Goal: Task Accomplishment & Management: Complete application form

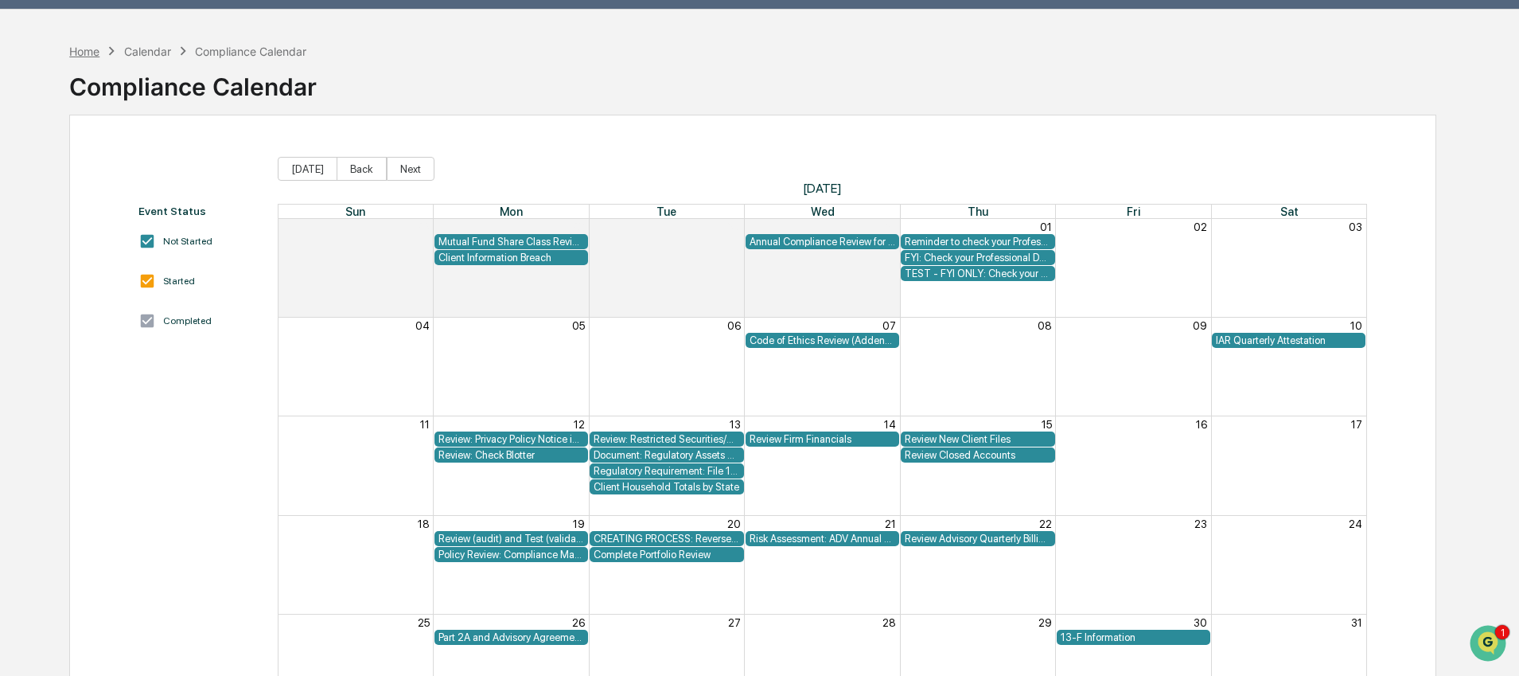
click at [95, 45] on div "Home" at bounding box center [84, 52] width 30 height 14
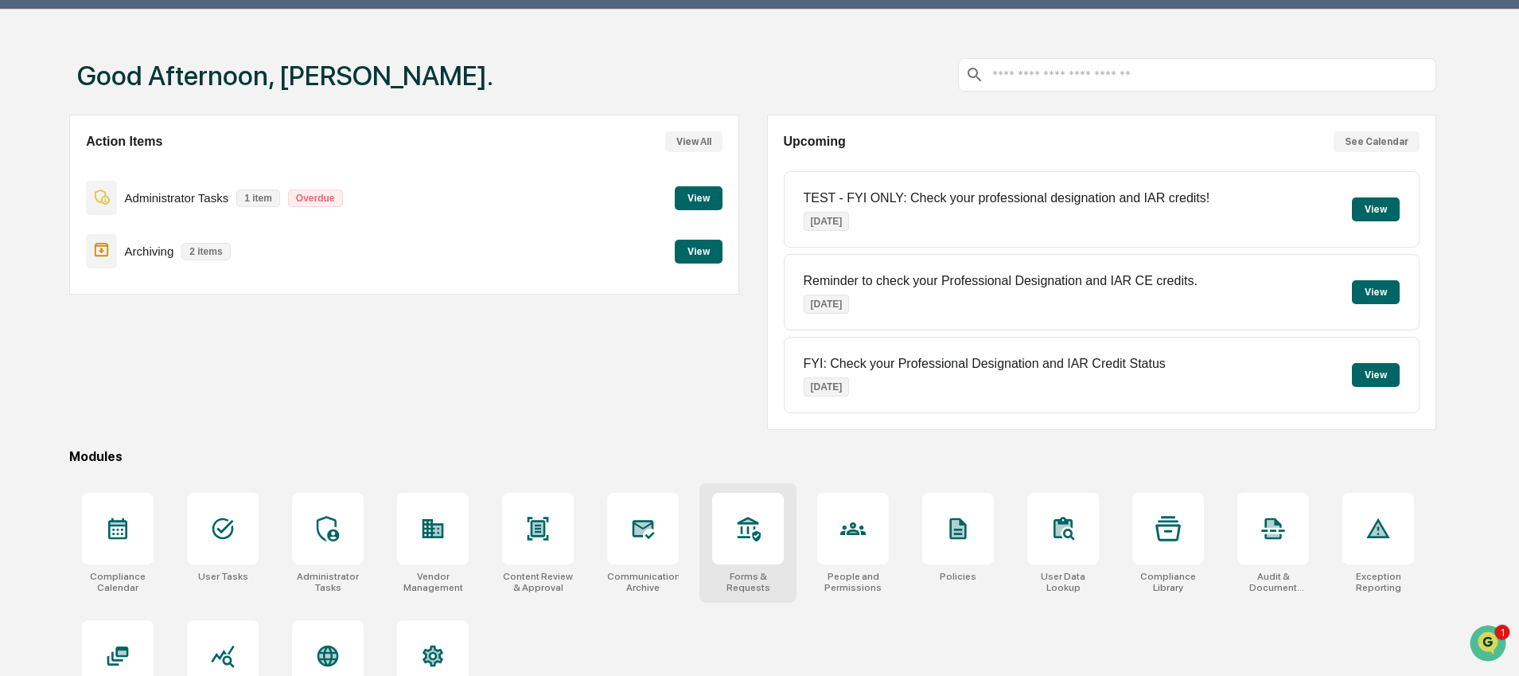
click at [729, 533] on div at bounding box center [748, 529] width 72 height 72
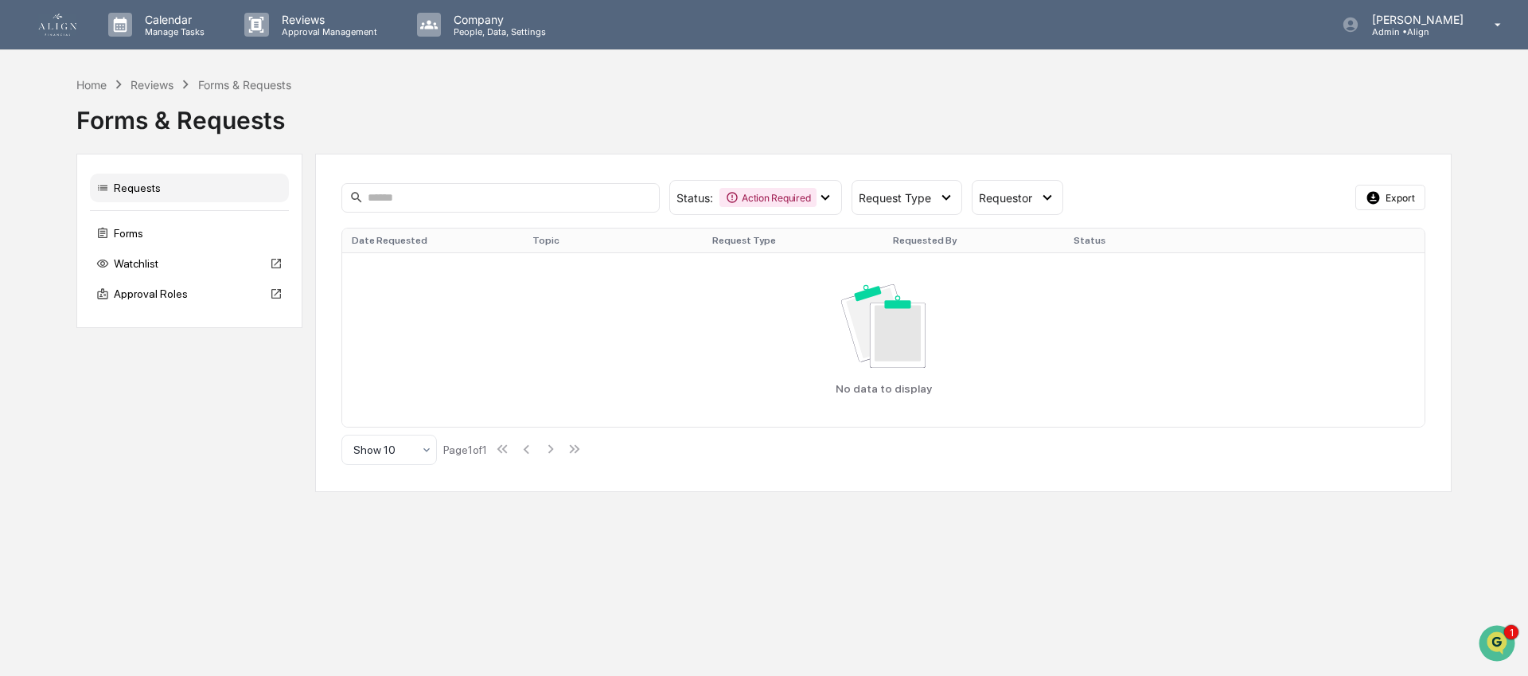
click at [59, 21] on img at bounding box center [57, 25] width 38 height 22
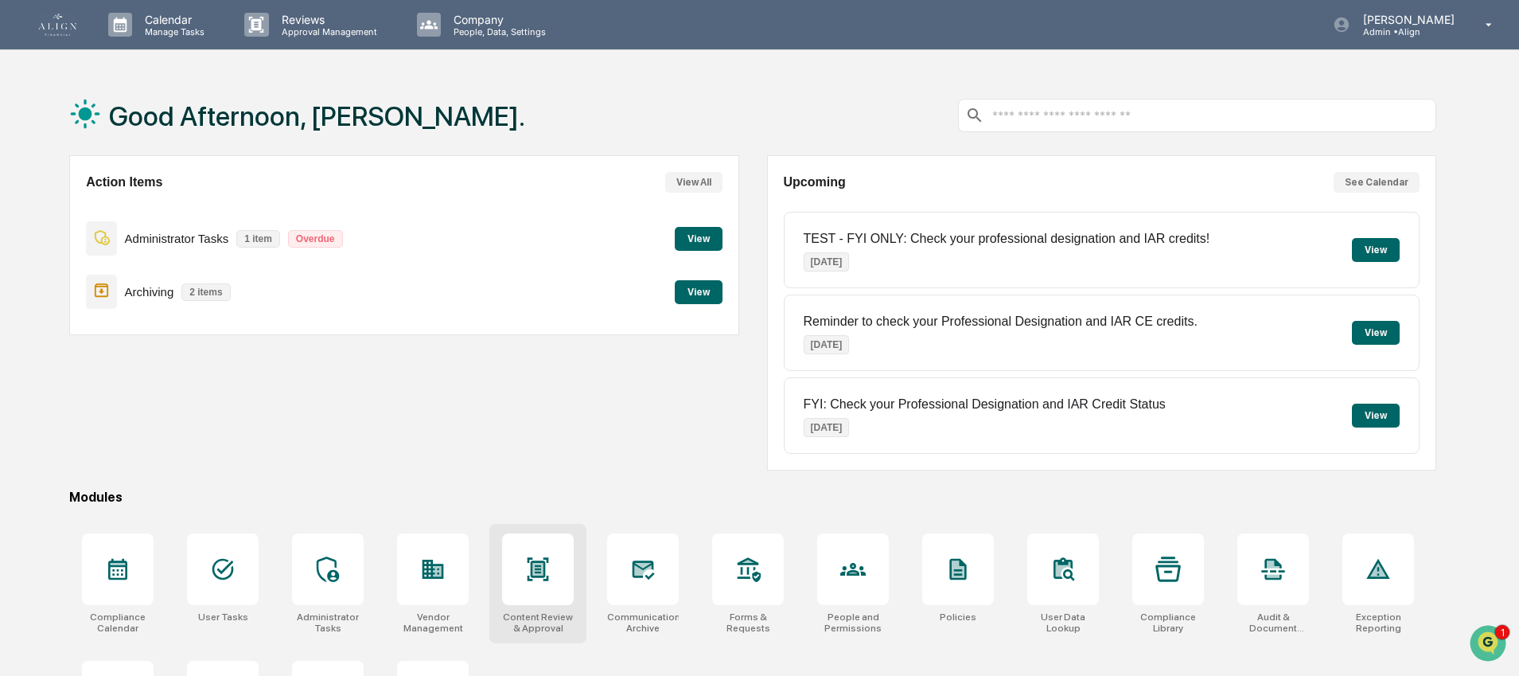
click at [542, 573] on icon at bounding box center [538, 569] width 10 height 13
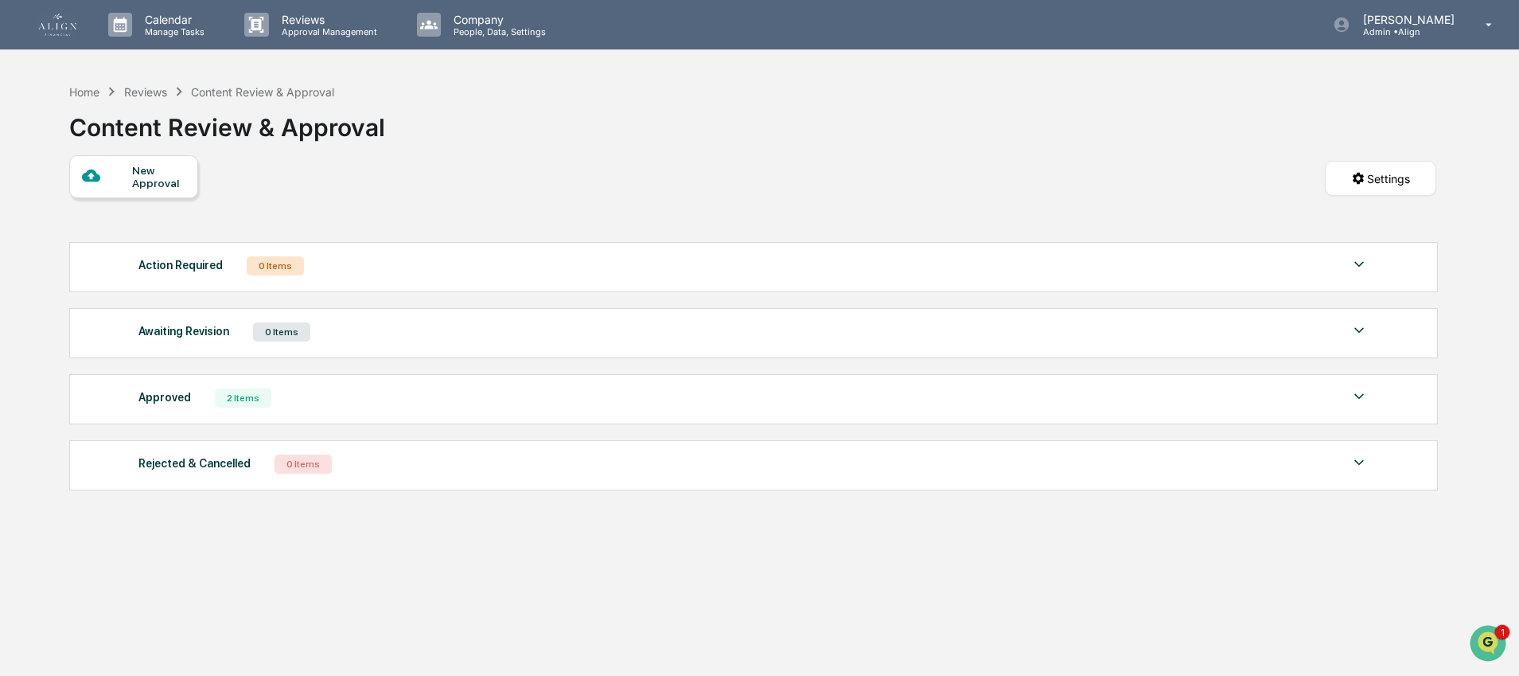
click at [150, 175] on div "New Approval" at bounding box center [158, 176] width 53 height 25
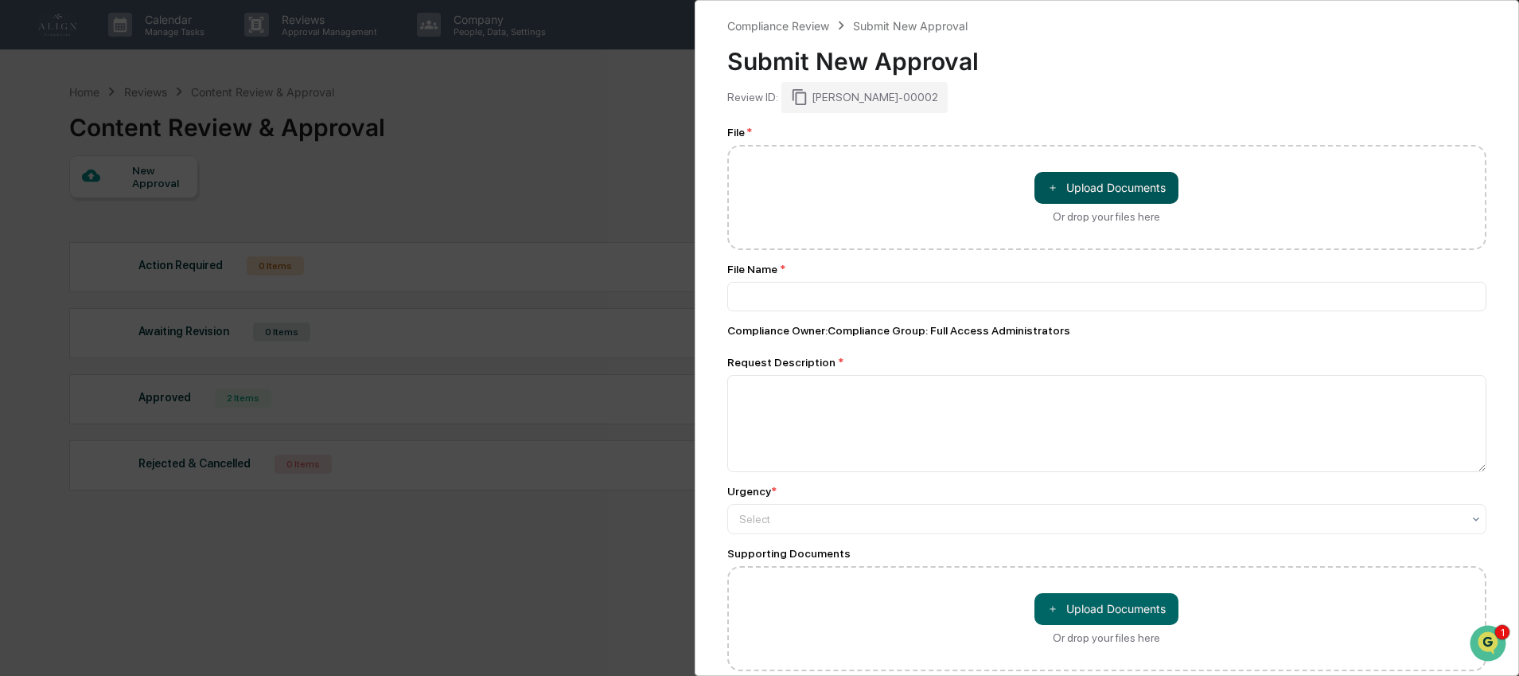
click at [1074, 182] on button "＋ Upload Documents" at bounding box center [1106, 188] width 144 height 32
type input "**********"
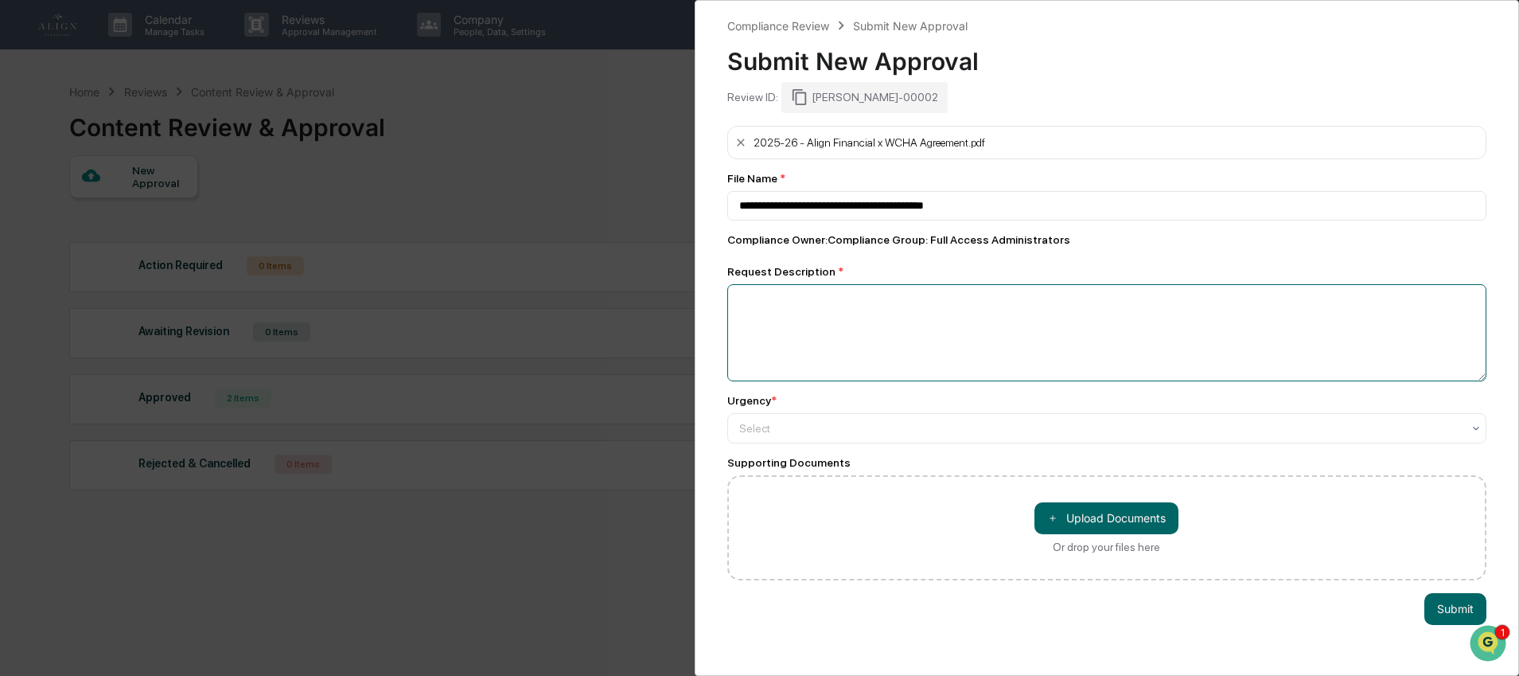
click at [810, 302] on textarea at bounding box center [1107, 332] width 760 height 97
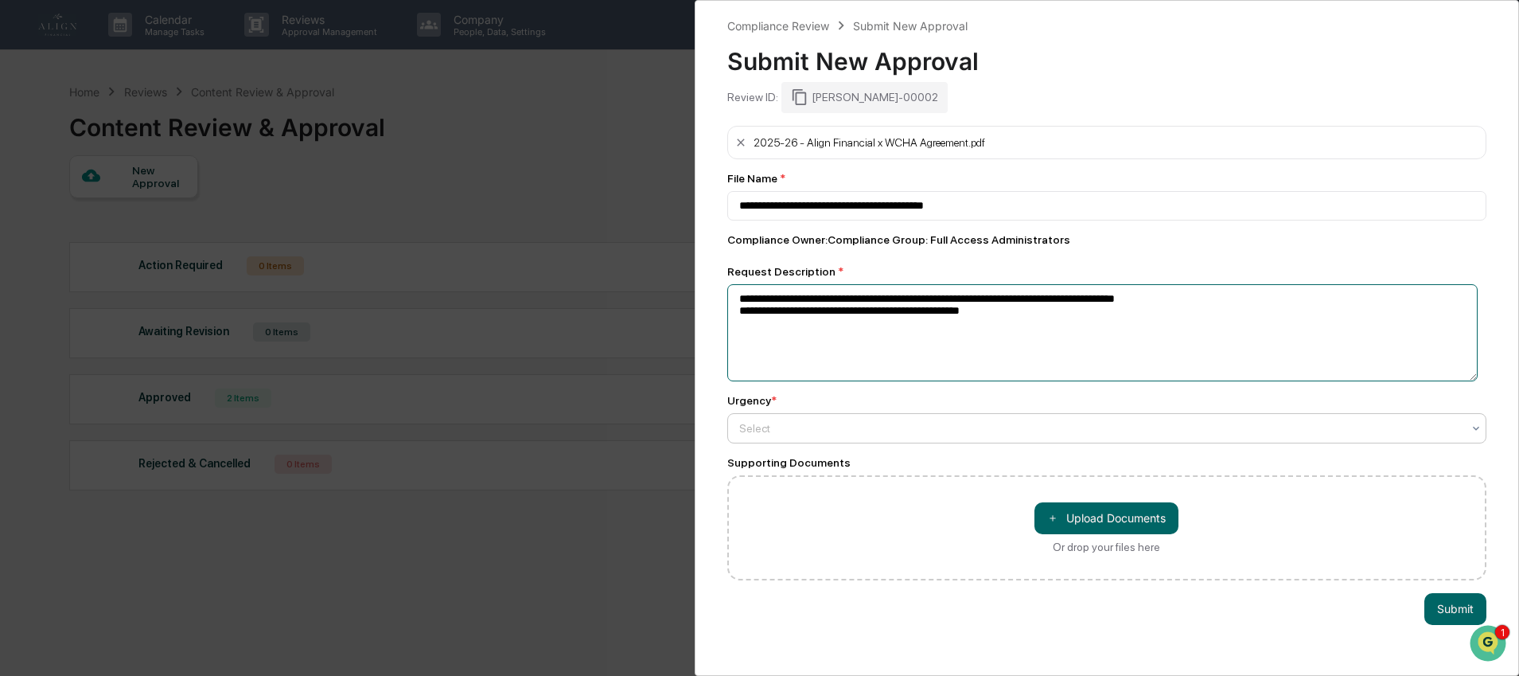
type textarea "**********"
click at [754, 434] on div at bounding box center [1100, 428] width 723 height 16
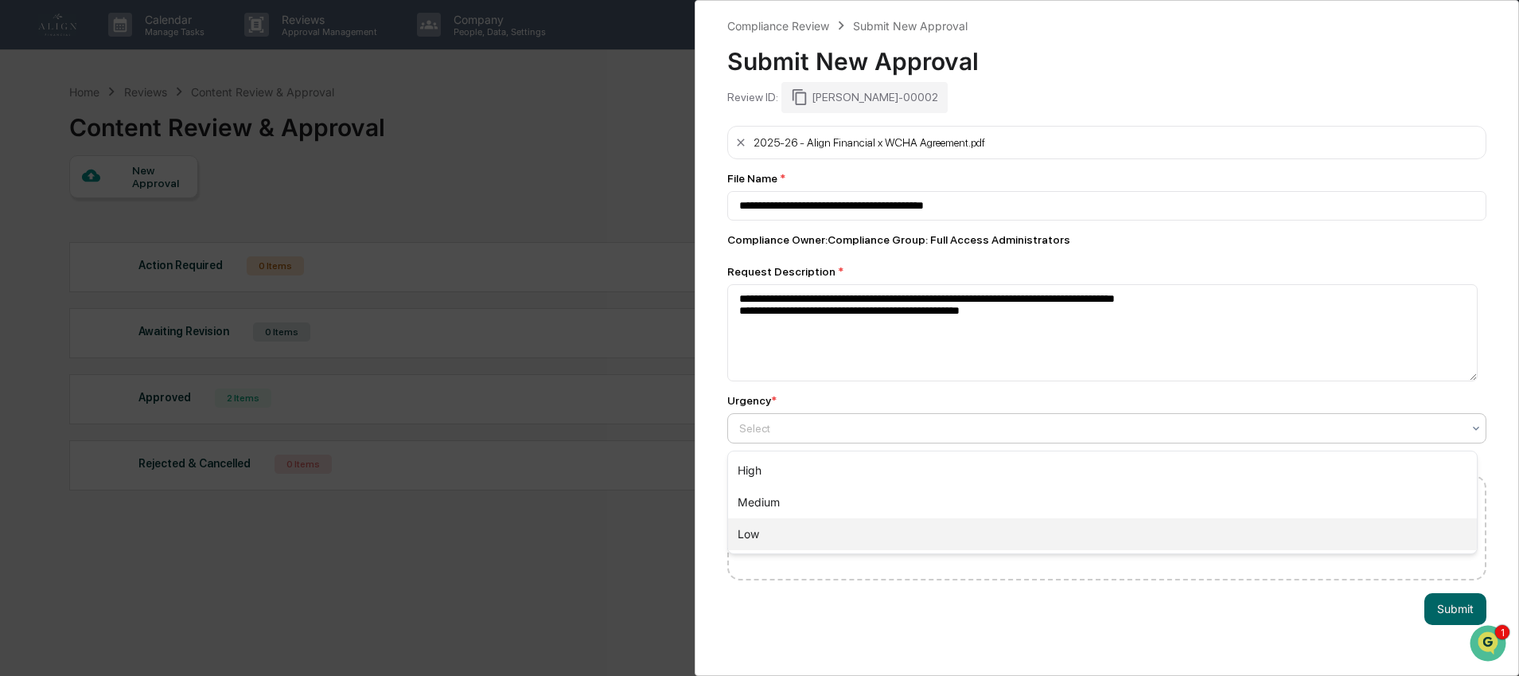
click at [773, 543] on div "Low" at bounding box center [1103, 534] width 750 height 32
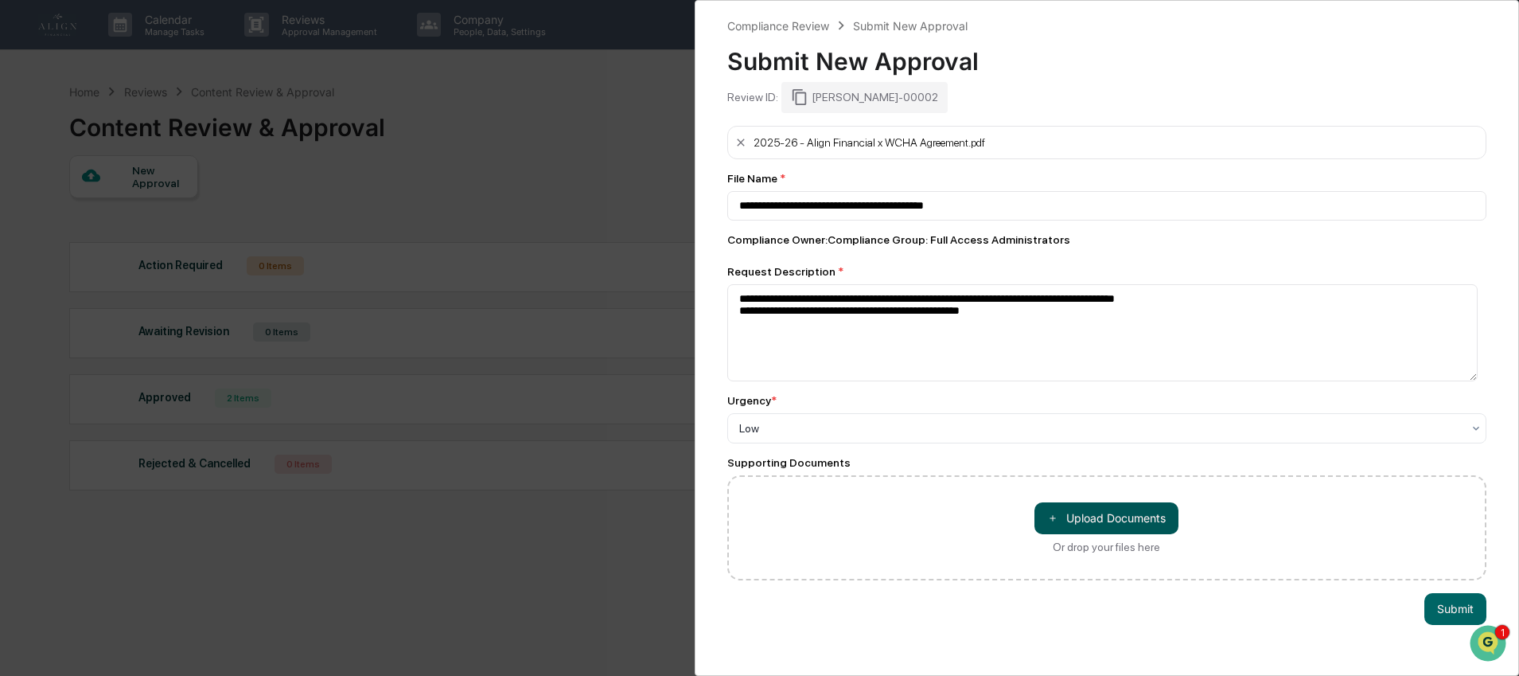
click at [1099, 521] on button "＋ Upload Documents" at bounding box center [1106, 518] width 144 height 32
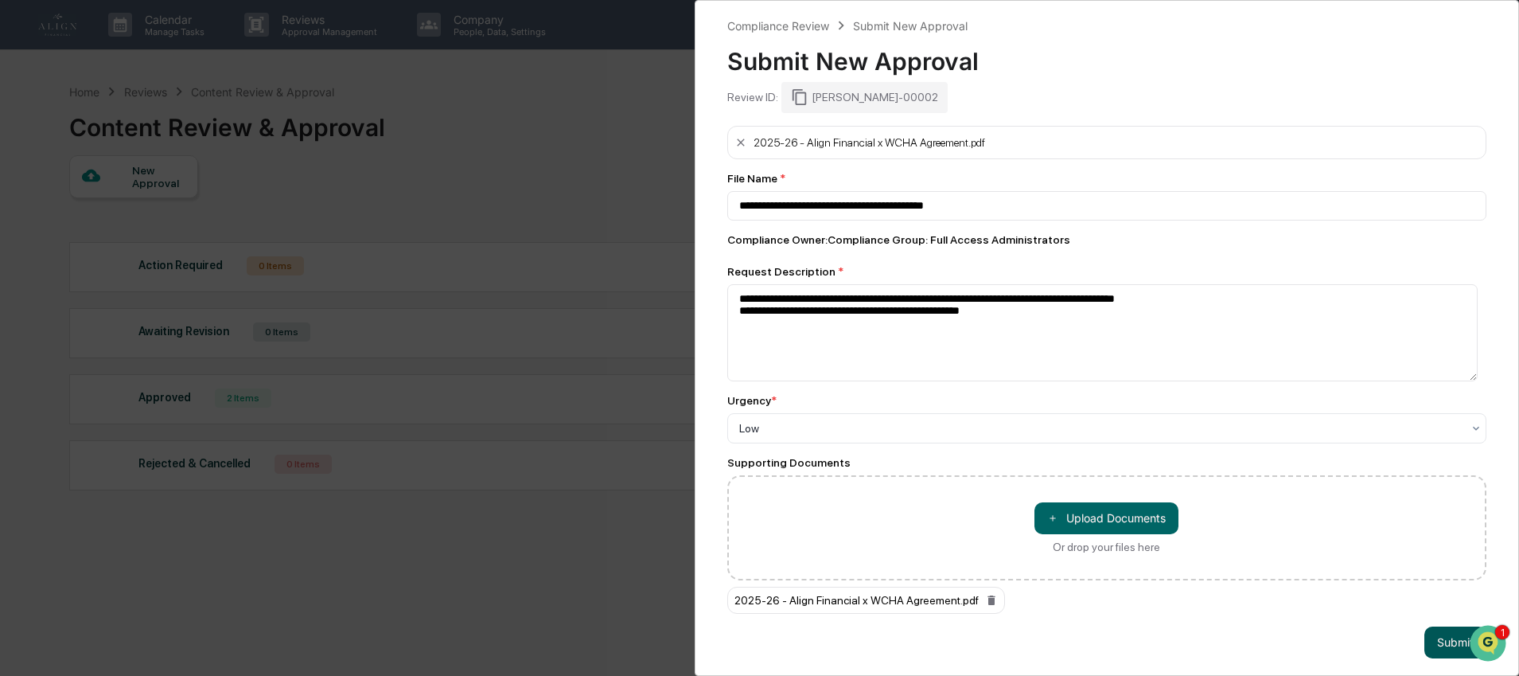
click at [1432, 651] on button "Submit" at bounding box center [1455, 642] width 62 height 32
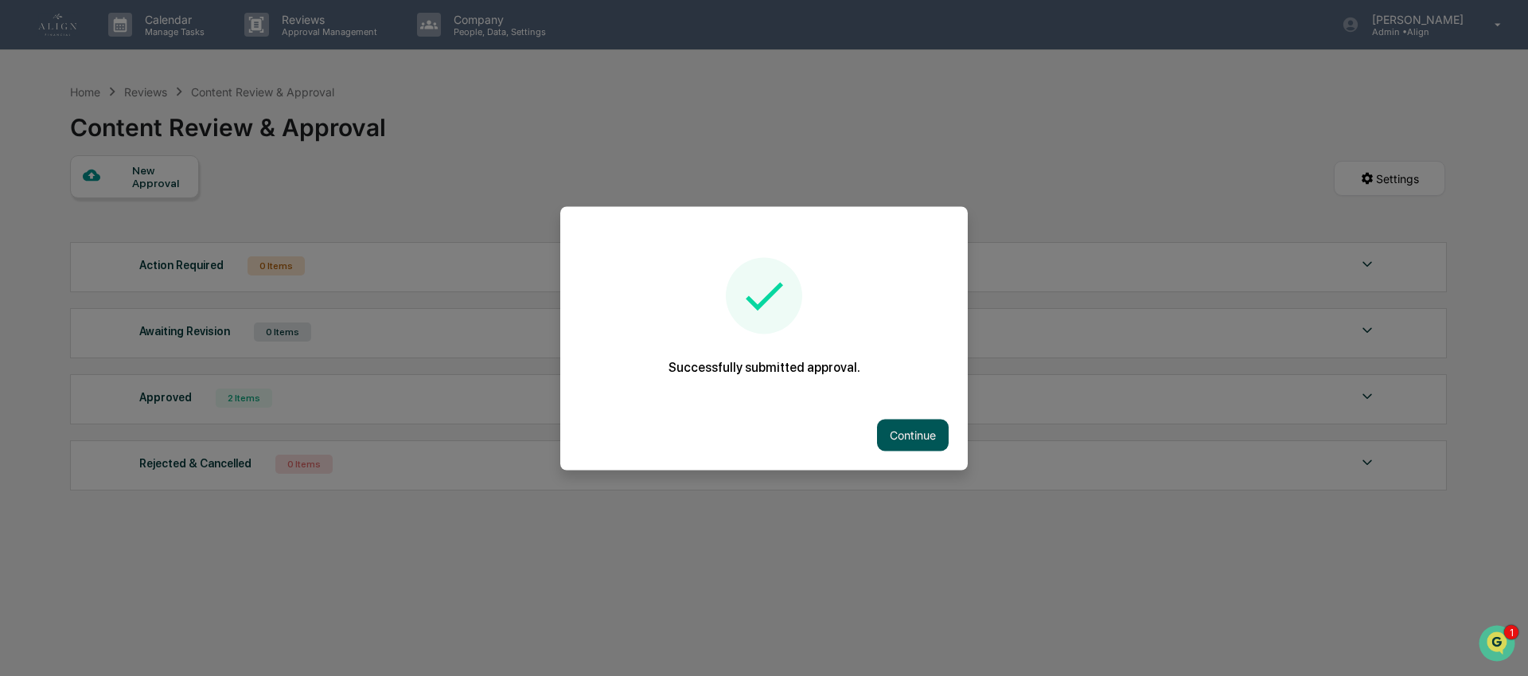
click at [933, 430] on button "Continue" at bounding box center [913, 435] width 72 height 32
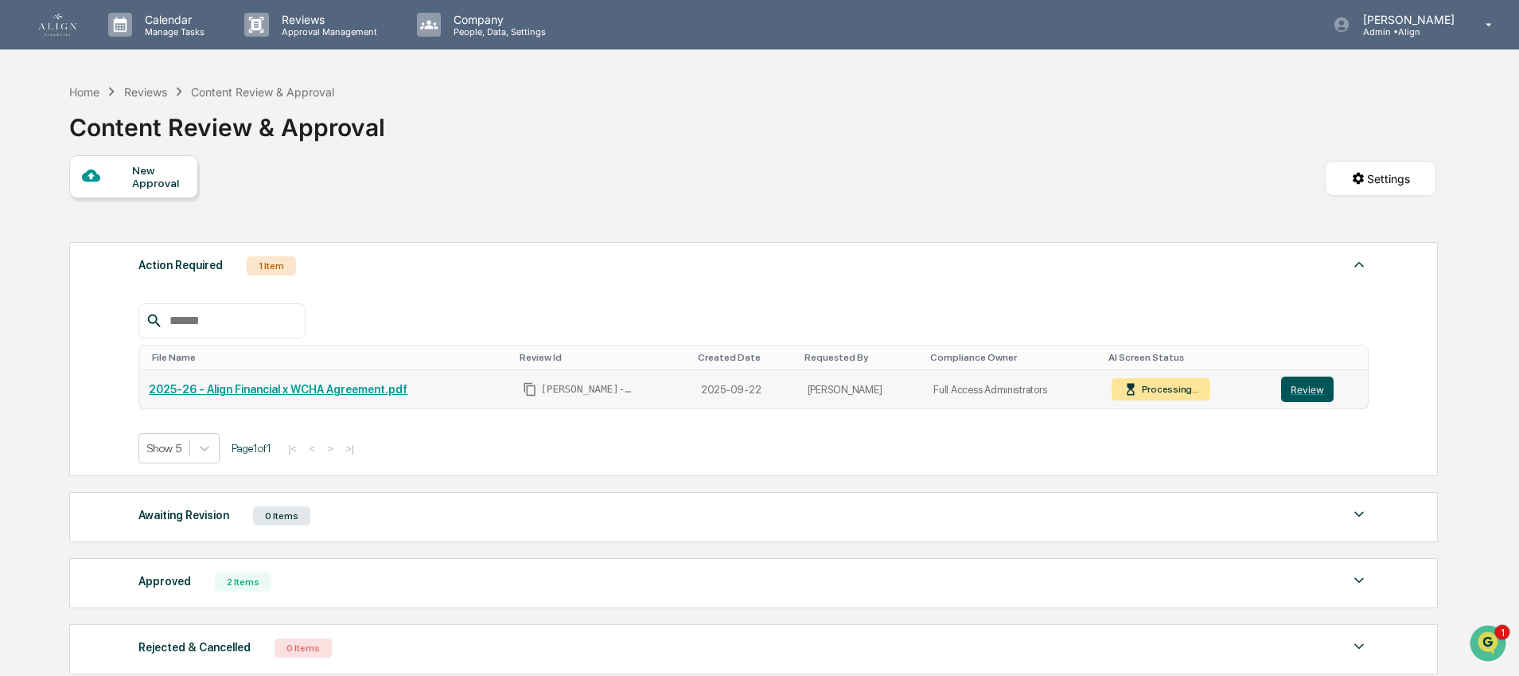
click at [1311, 391] on button "Review" at bounding box center [1307, 388] width 53 height 25
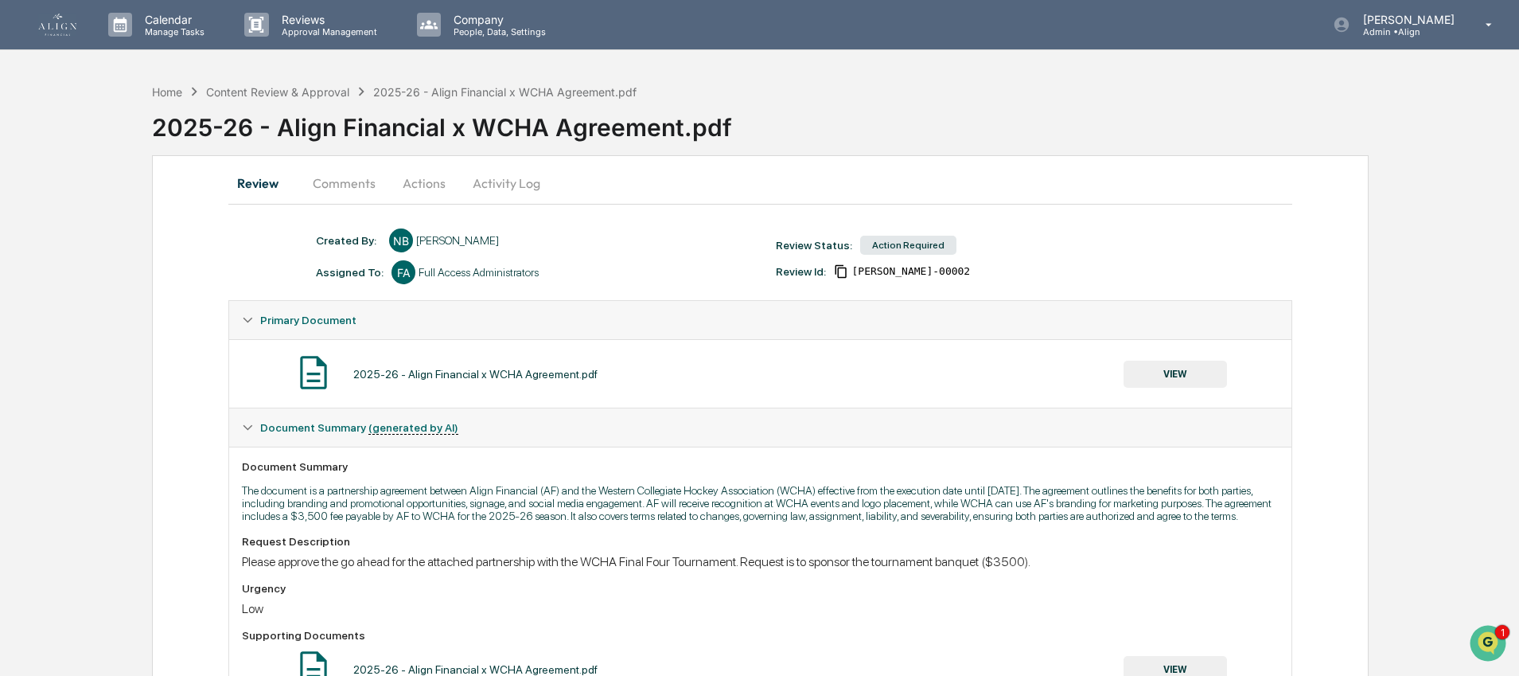
click at [1167, 378] on button "VIEW" at bounding box center [1175, 373] width 103 height 27
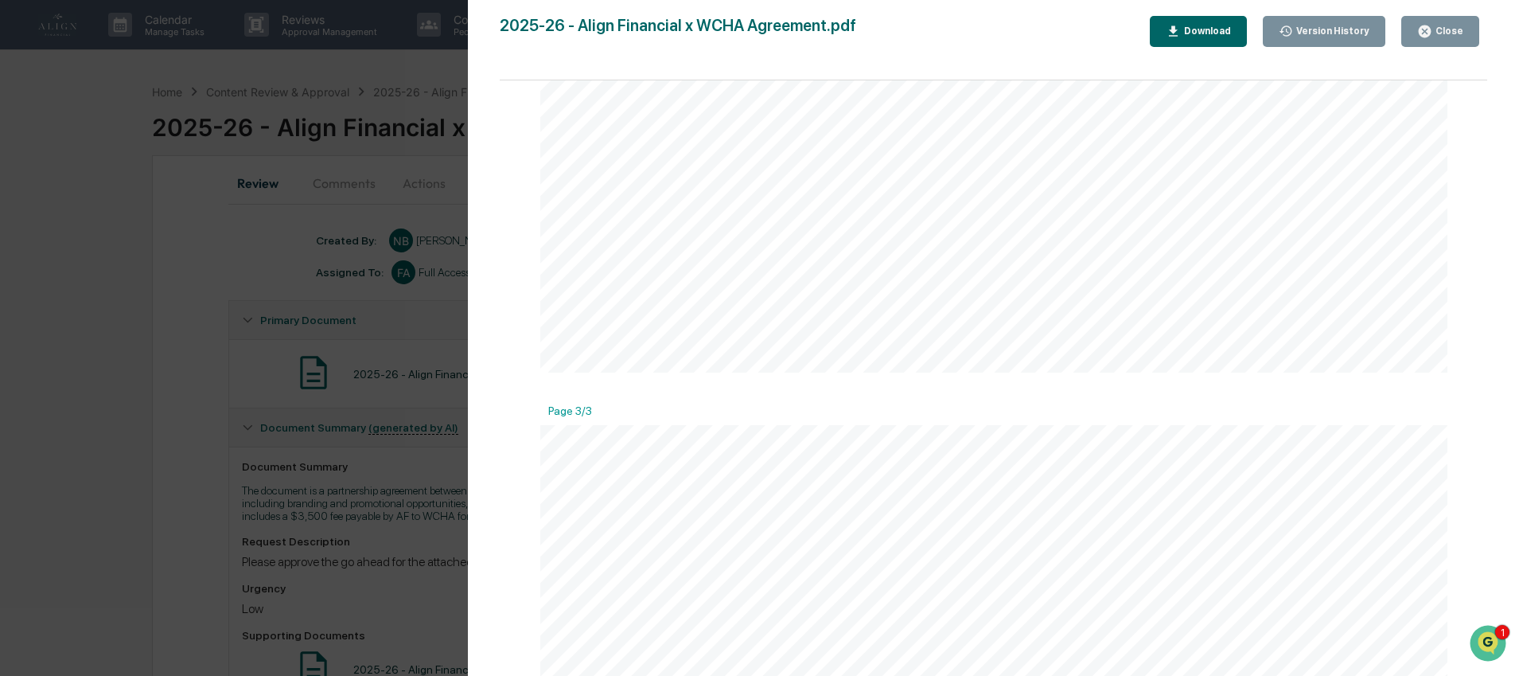
scroll to position [3072, 0]
click at [1451, 29] on div "Close" at bounding box center [1447, 30] width 31 height 11
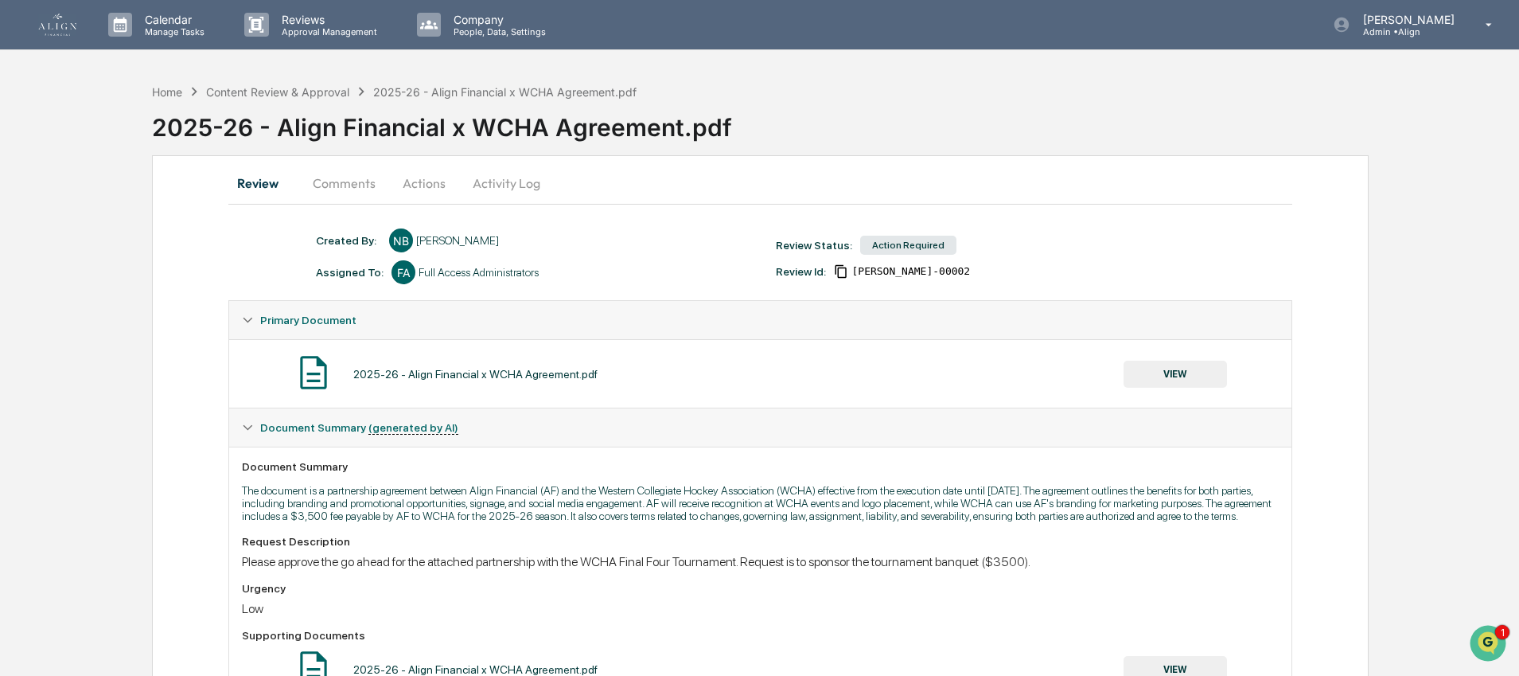
click at [1384, 207] on div "Home Content Review & Approval 2025-26 - Align Financial x WCHA Agreement.pdf 2…" at bounding box center [759, 463] width 1519 height 774
click at [879, 239] on div "Action Required" at bounding box center [908, 245] width 96 height 19
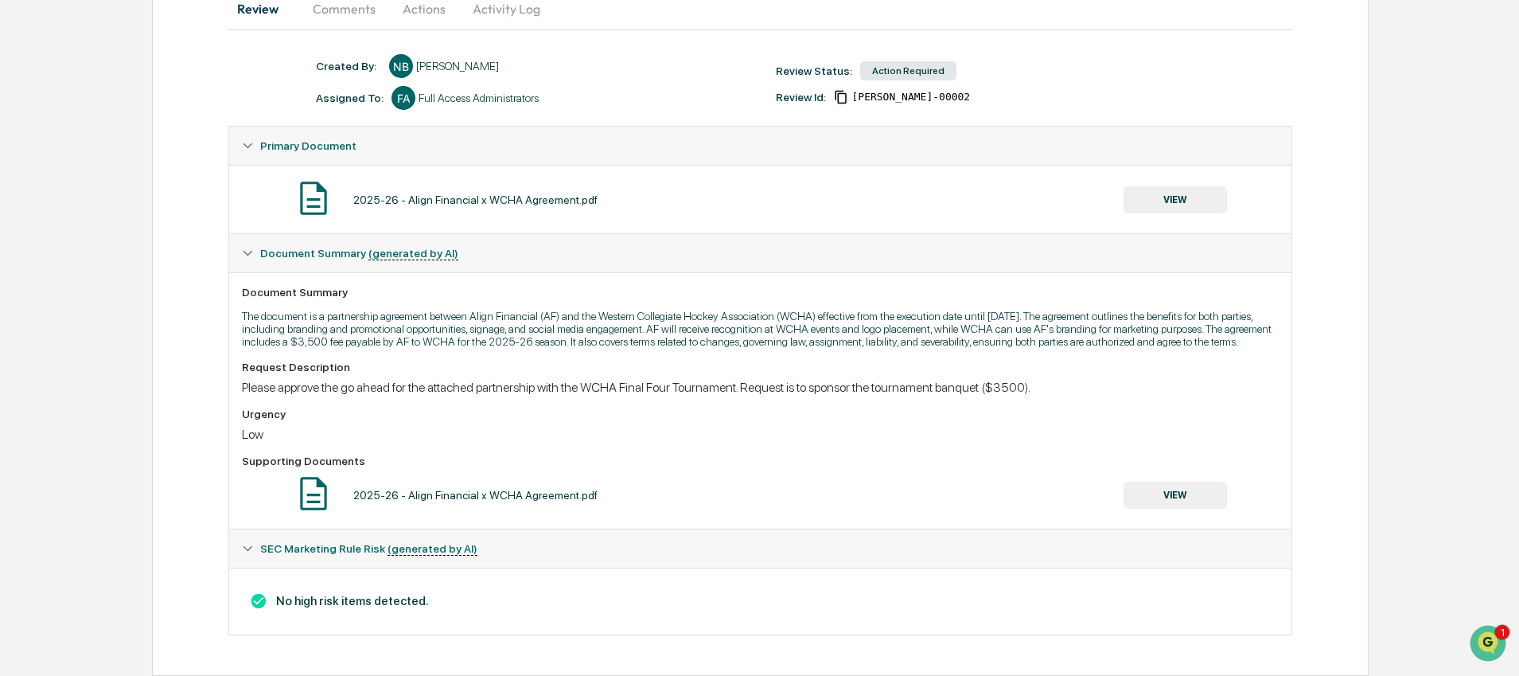
scroll to position [192, 0]
click at [387, 612] on div "No high risk items detected." at bounding box center [759, 600] width 1061 height 67
click at [266, 551] on span "SEC Marketing Rule Risk (generated by AI)" at bounding box center [368, 548] width 217 height 13
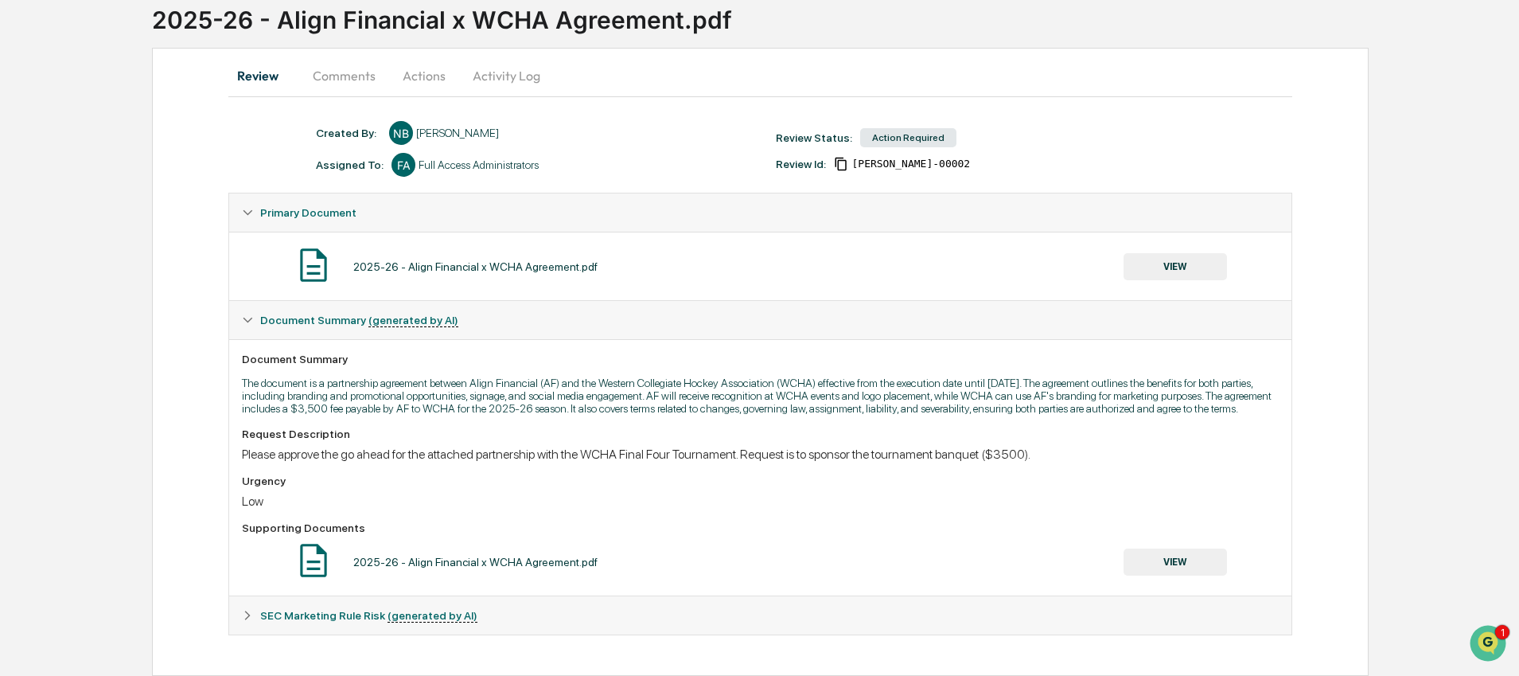
scroll to position [125, 0]
click at [272, 610] on span "SEC Marketing Rule Risk (generated by AI)" at bounding box center [368, 615] width 217 height 13
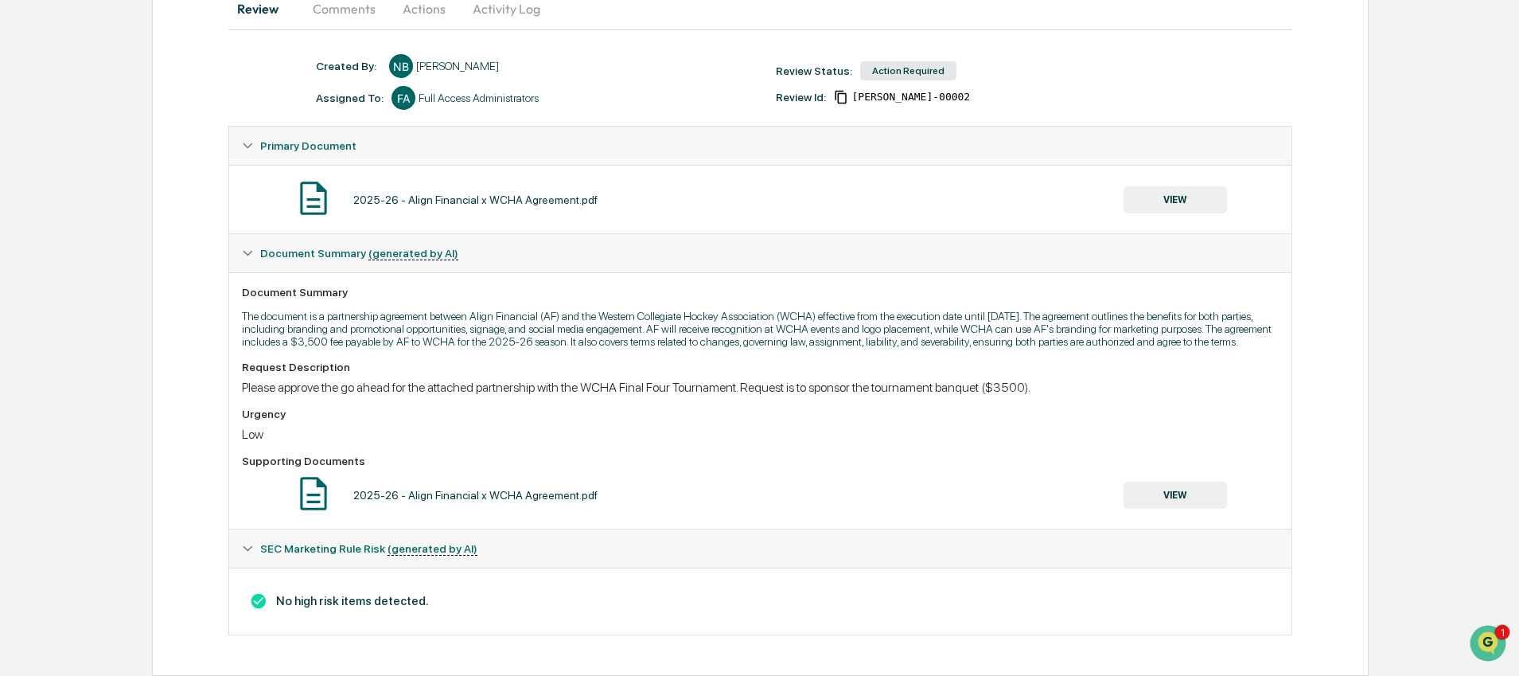
scroll to position [0, 0]
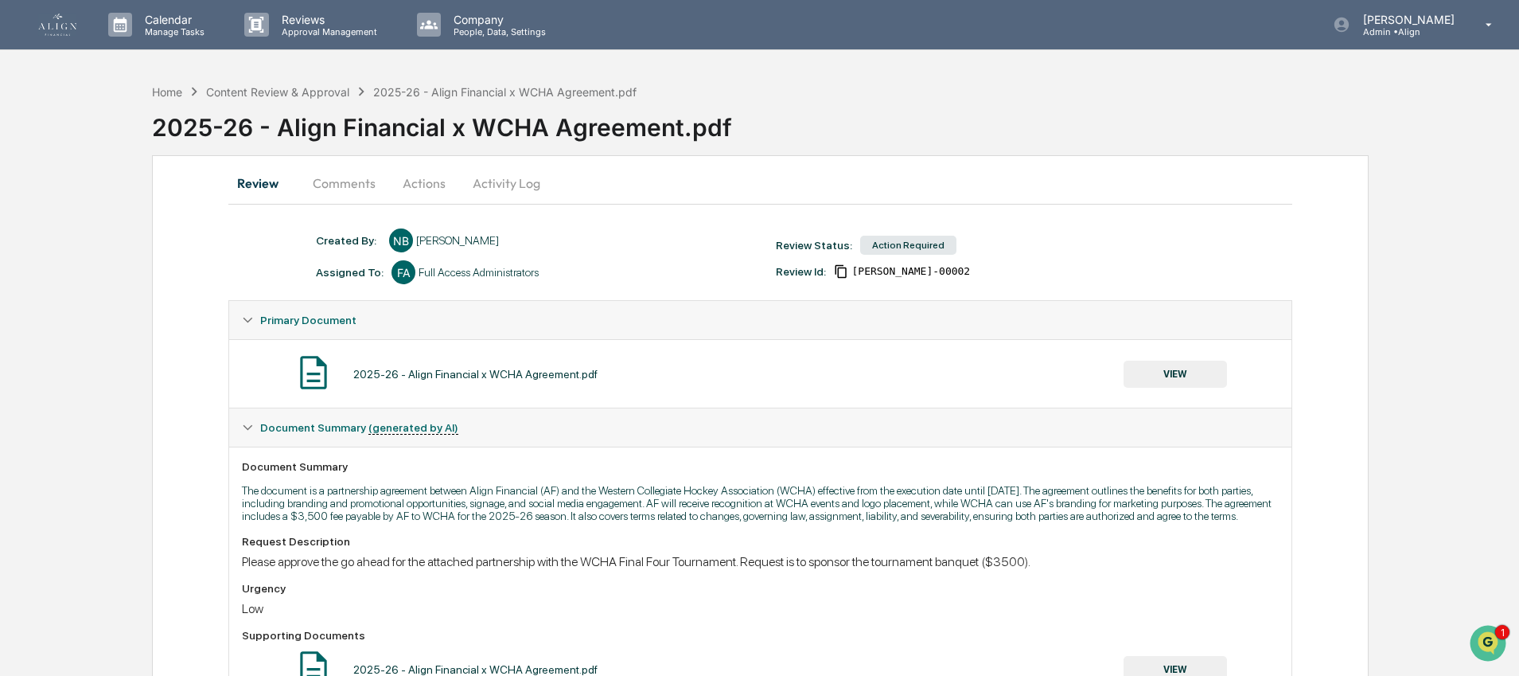
click at [45, 33] on img at bounding box center [57, 25] width 38 height 22
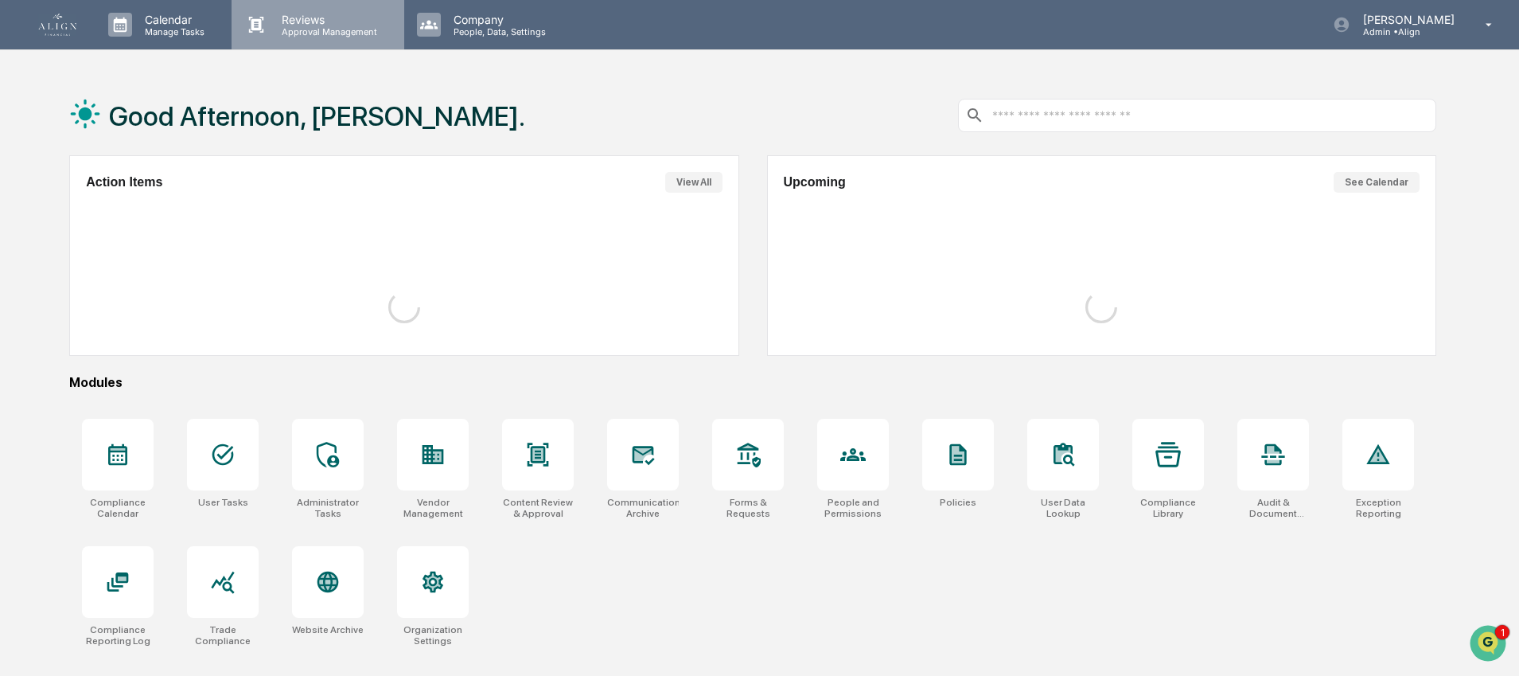
click at [253, 14] on icon at bounding box center [256, 25] width 24 height 24
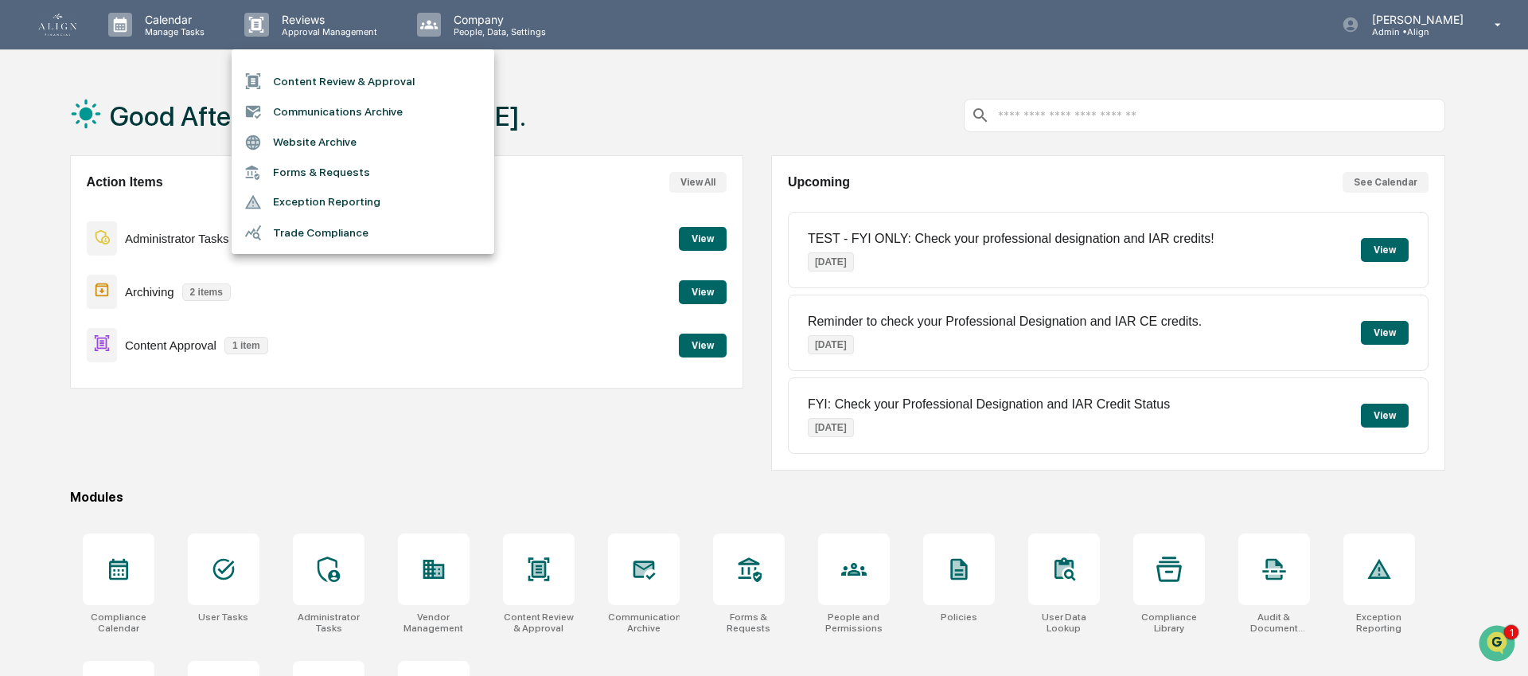
click at [605, 65] on div at bounding box center [764, 338] width 1528 height 676
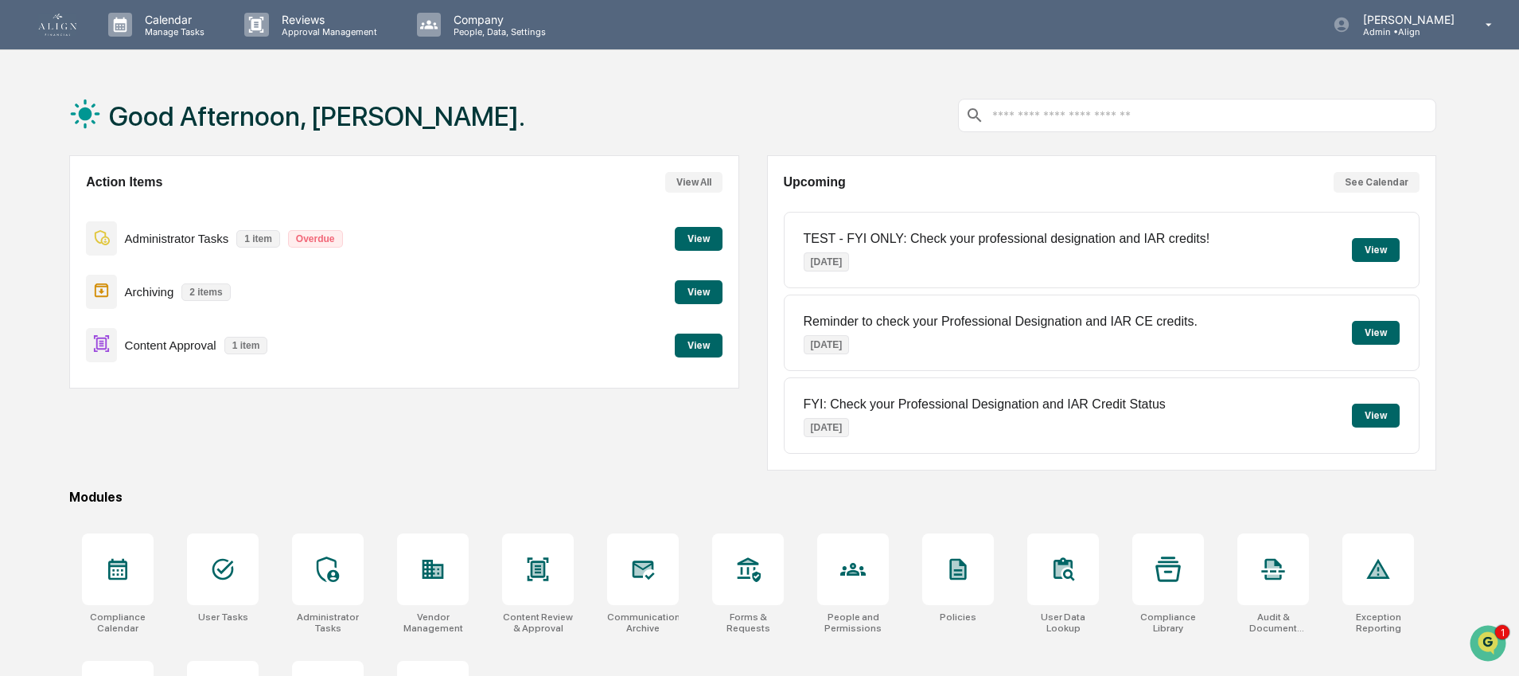
click at [696, 353] on button "View" at bounding box center [699, 345] width 48 height 24
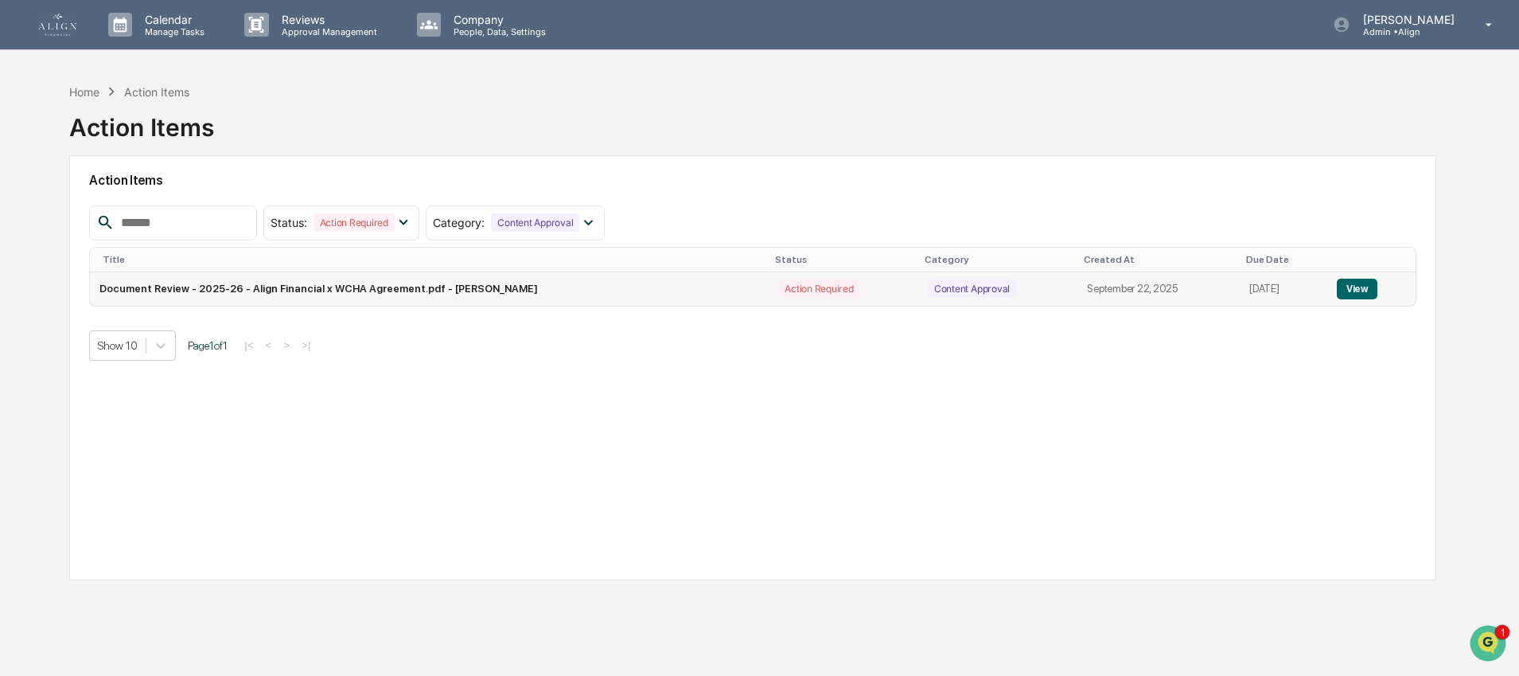
click at [1375, 300] on td "View" at bounding box center [1371, 288] width 88 height 33
click at [1373, 292] on button "View" at bounding box center [1357, 289] width 41 height 21
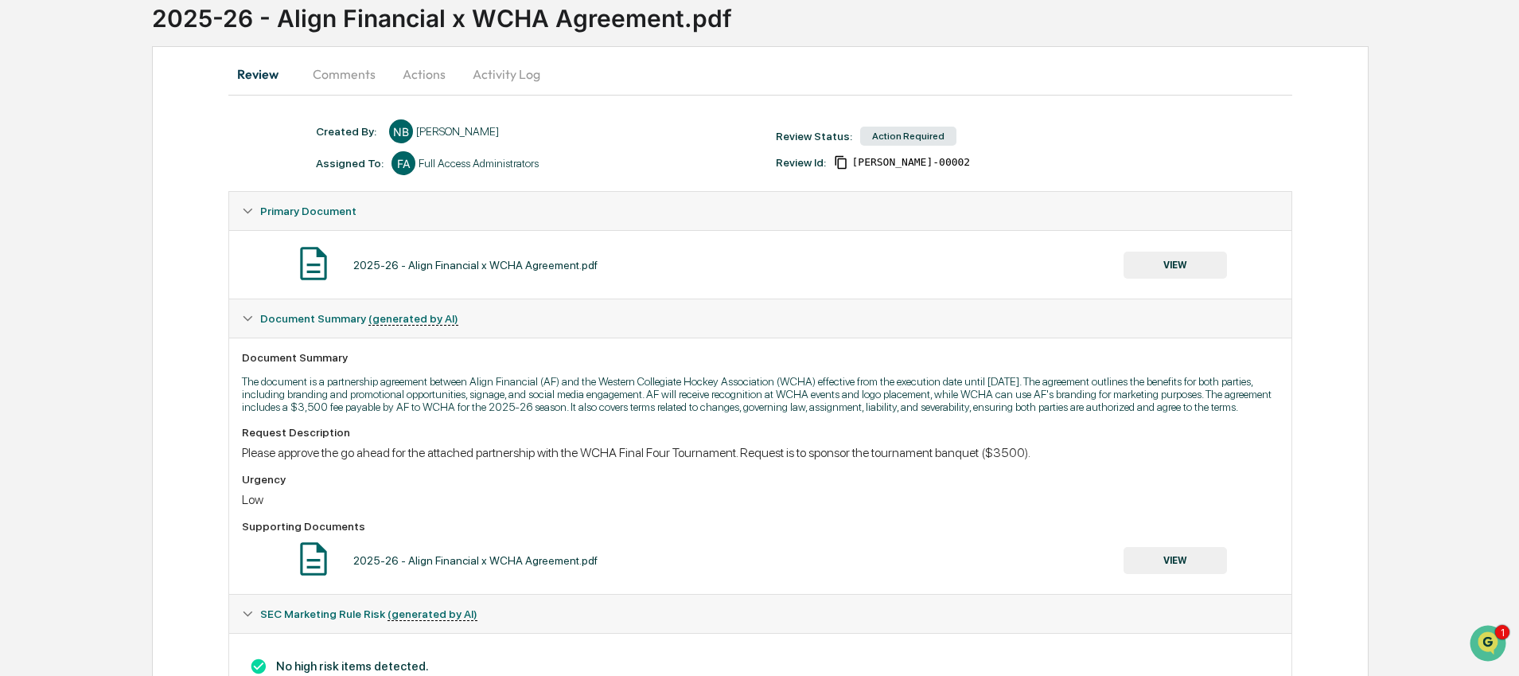
scroll to position [192, 0]
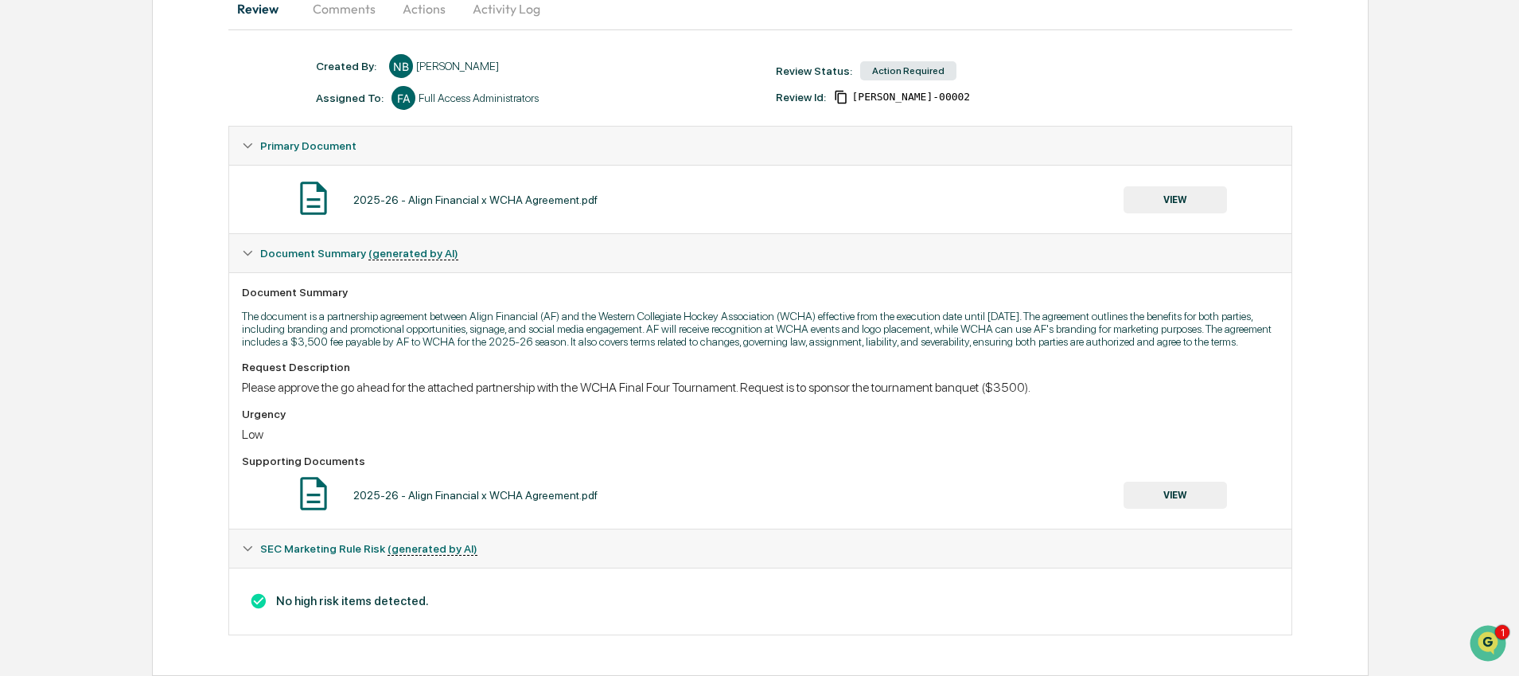
click at [1191, 496] on button "VIEW" at bounding box center [1175, 494] width 103 height 27
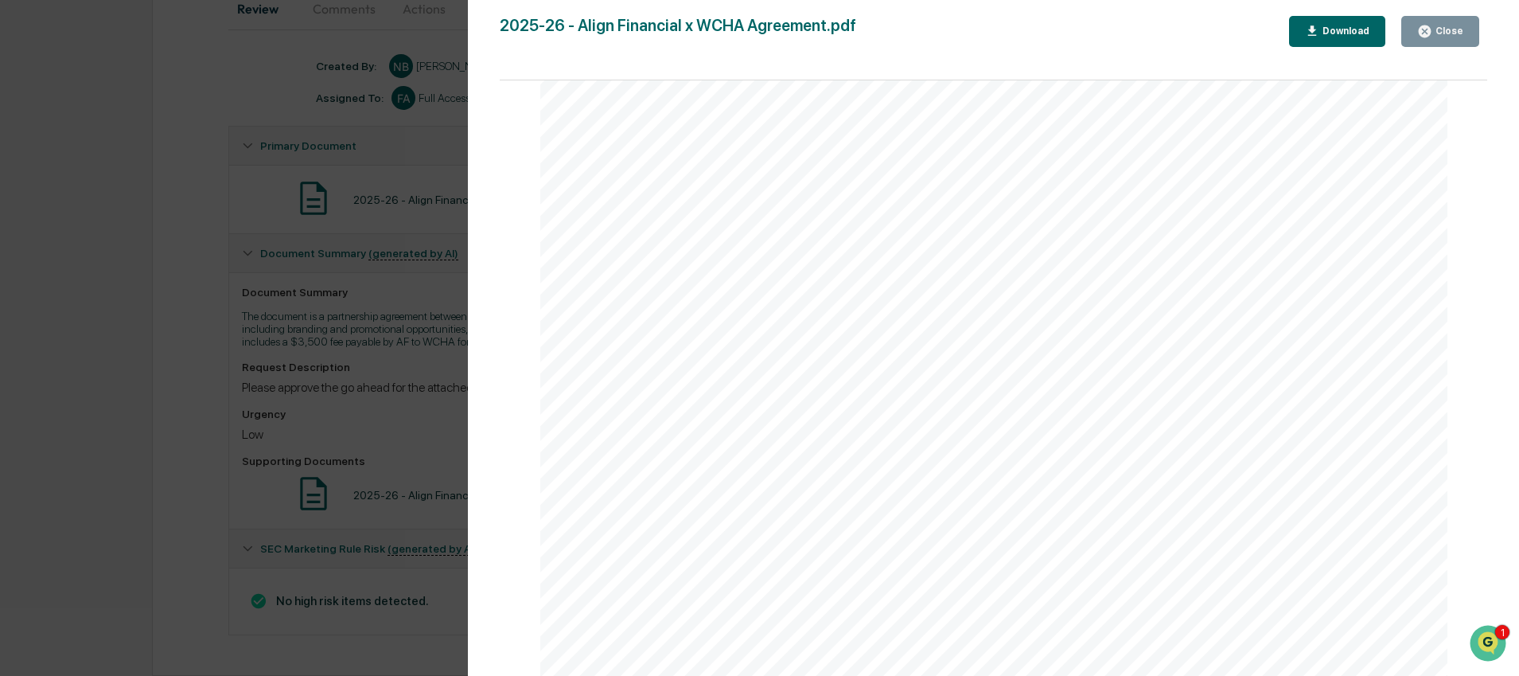
scroll to position [3072, 0]
click at [1412, 37] on button "Close" at bounding box center [1440, 31] width 78 height 31
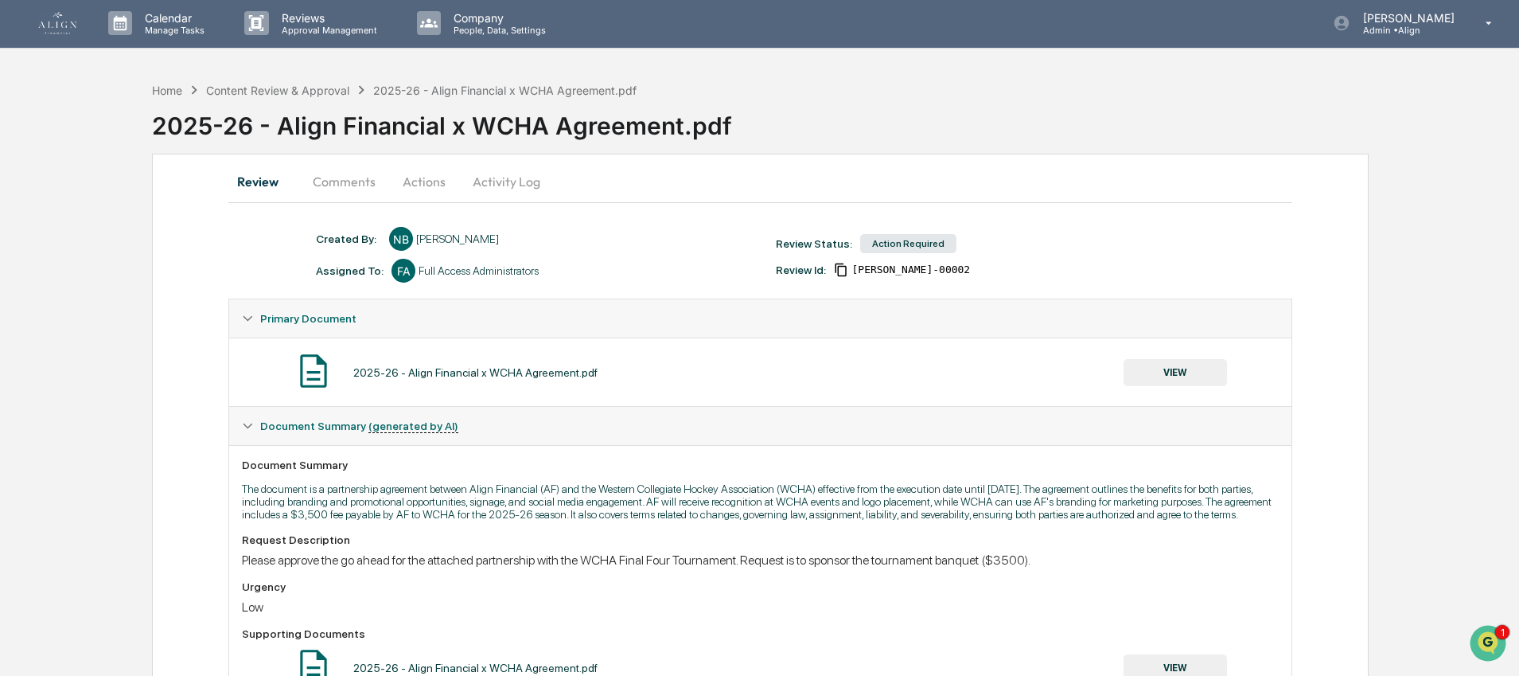
scroll to position [0, 0]
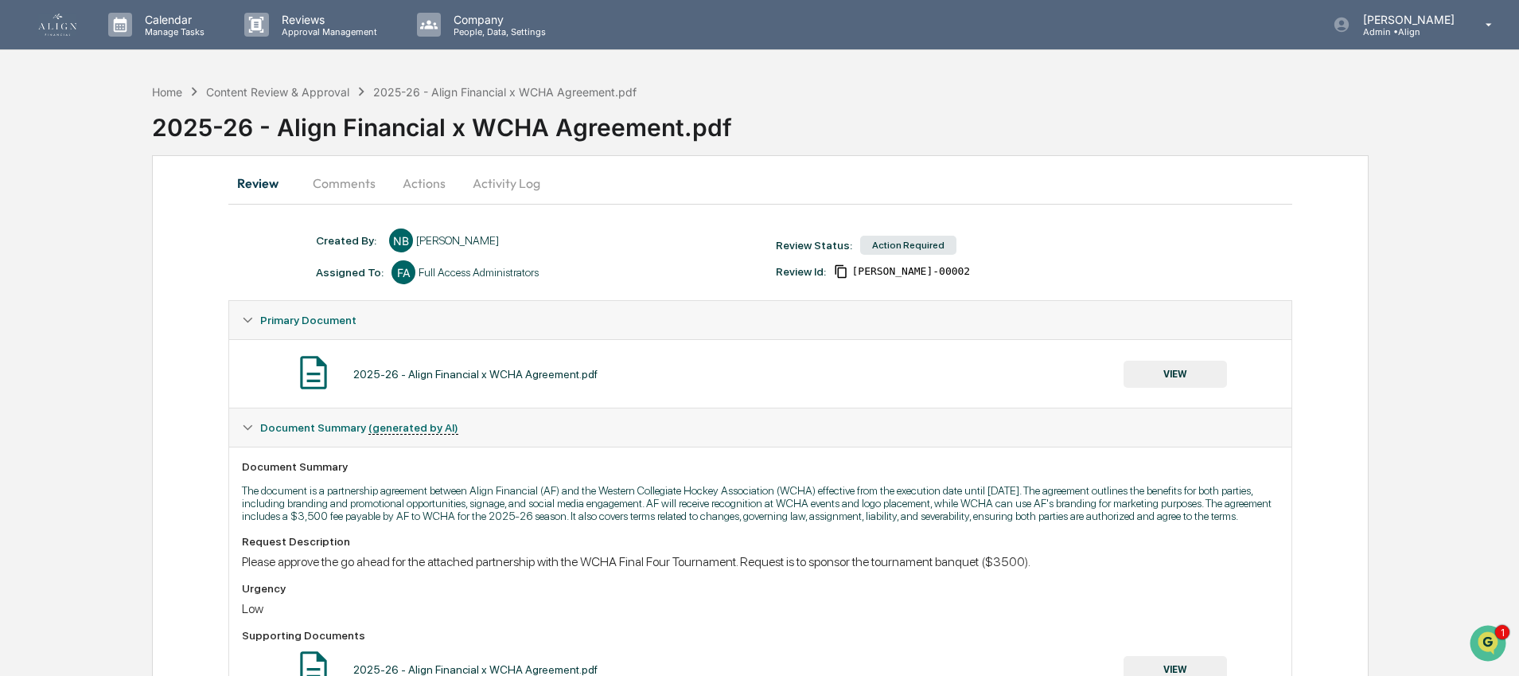
click at [843, 272] on icon at bounding box center [841, 271] width 14 height 14
click at [924, 244] on div "Action Required" at bounding box center [908, 245] width 96 height 19
click at [430, 242] on div "[PERSON_NAME]" at bounding box center [457, 240] width 83 height 13
click at [324, 177] on button "Comments" at bounding box center [344, 183] width 88 height 38
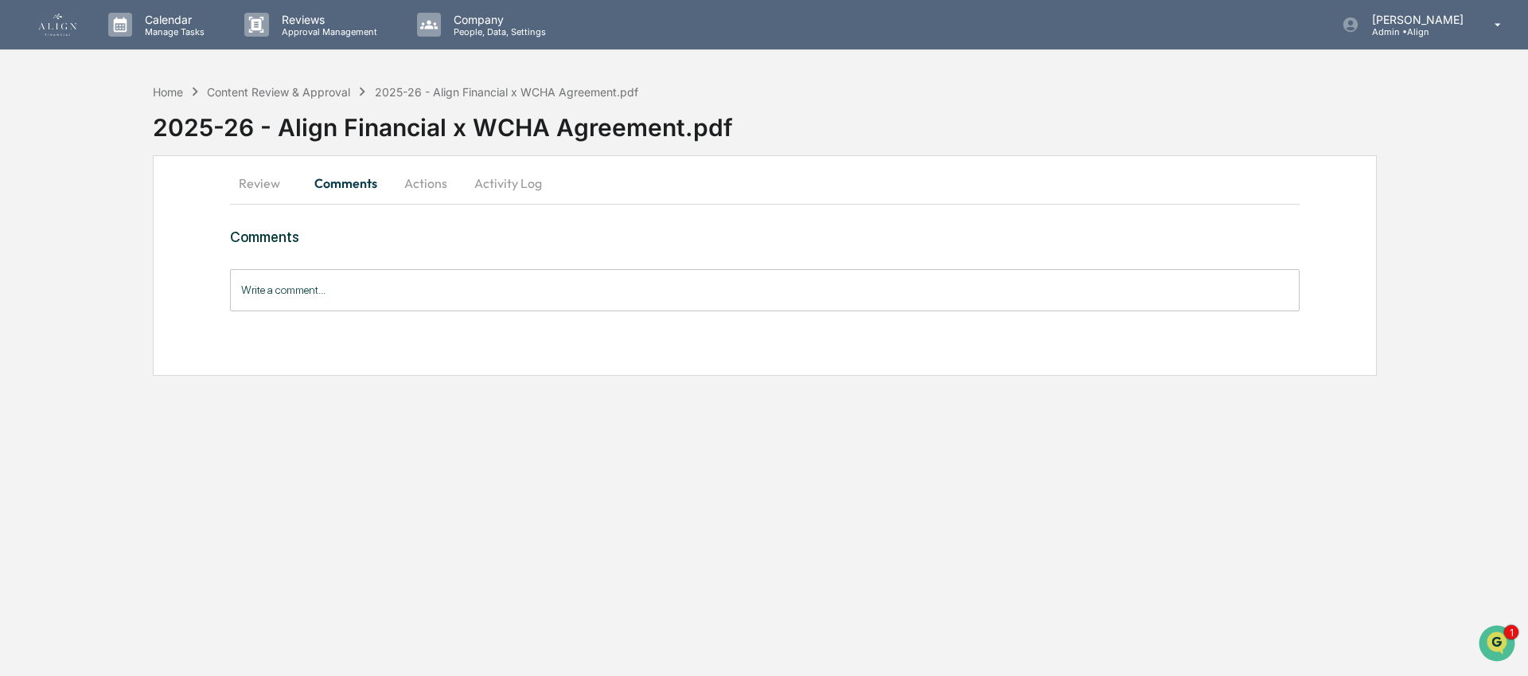
click at [434, 180] on button "Actions" at bounding box center [426, 183] width 72 height 38
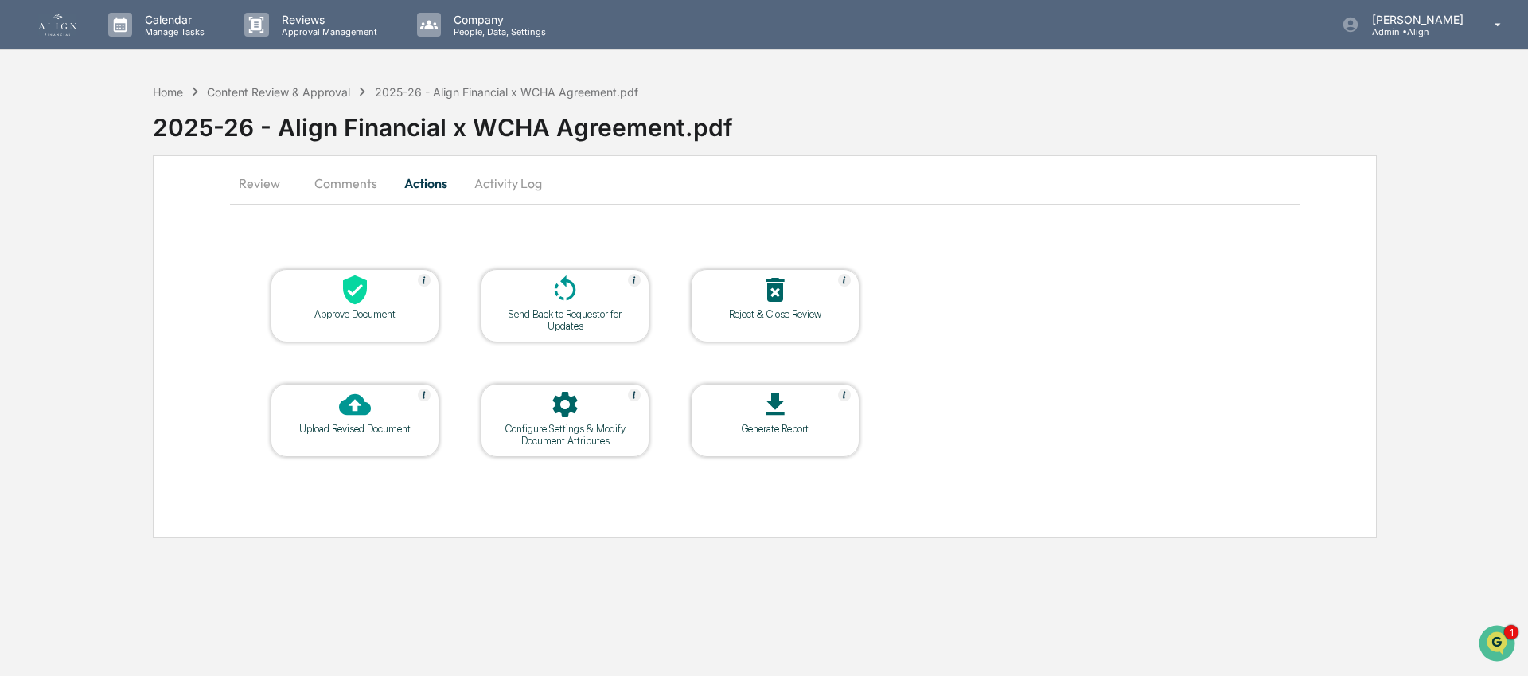
click at [391, 303] on div at bounding box center [354, 291] width 159 height 34
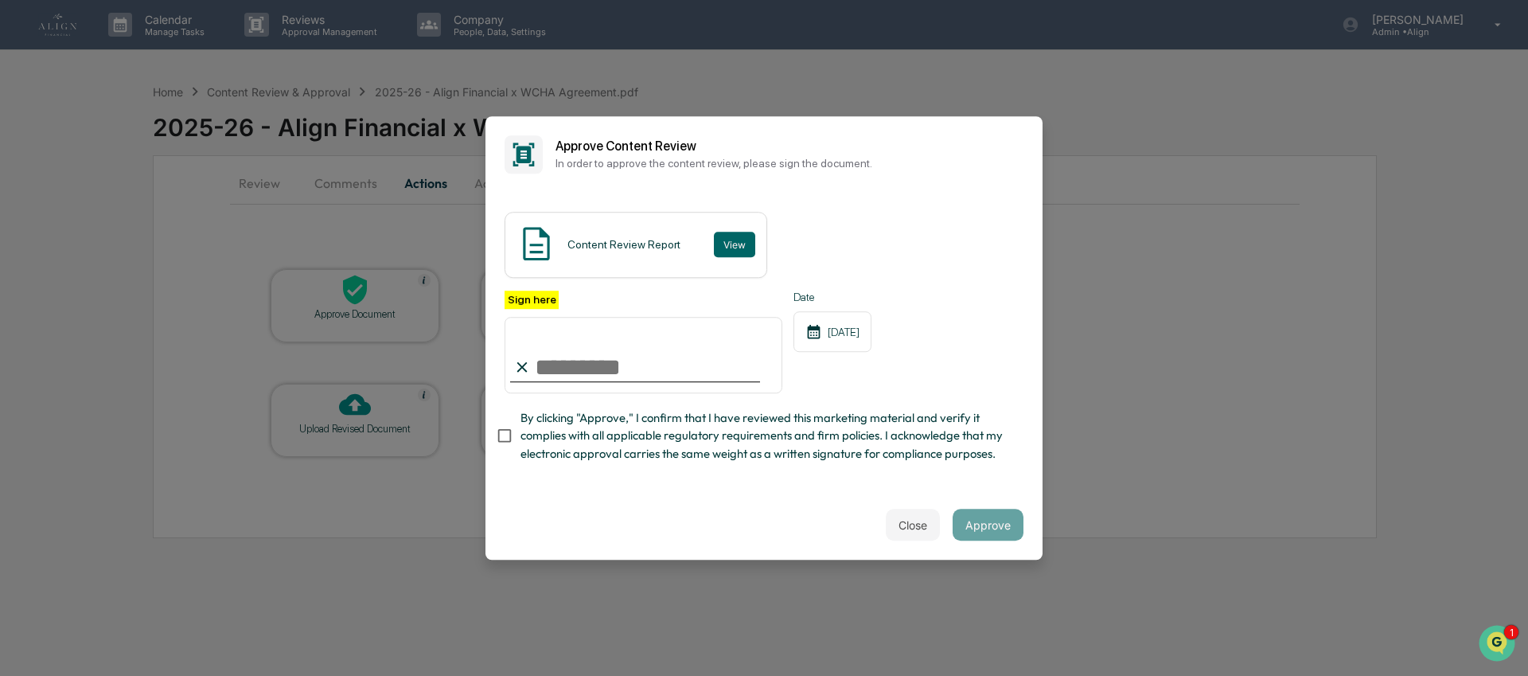
click at [622, 368] on input "Sign here" at bounding box center [643, 355] width 278 height 76
type input "**********"
click at [622, 416] on span "By clicking "Approve," I confirm that I have reviewed this marketing material a…" at bounding box center [765, 435] width 490 height 53
click at [986, 523] on button "Approve" at bounding box center [987, 524] width 71 height 32
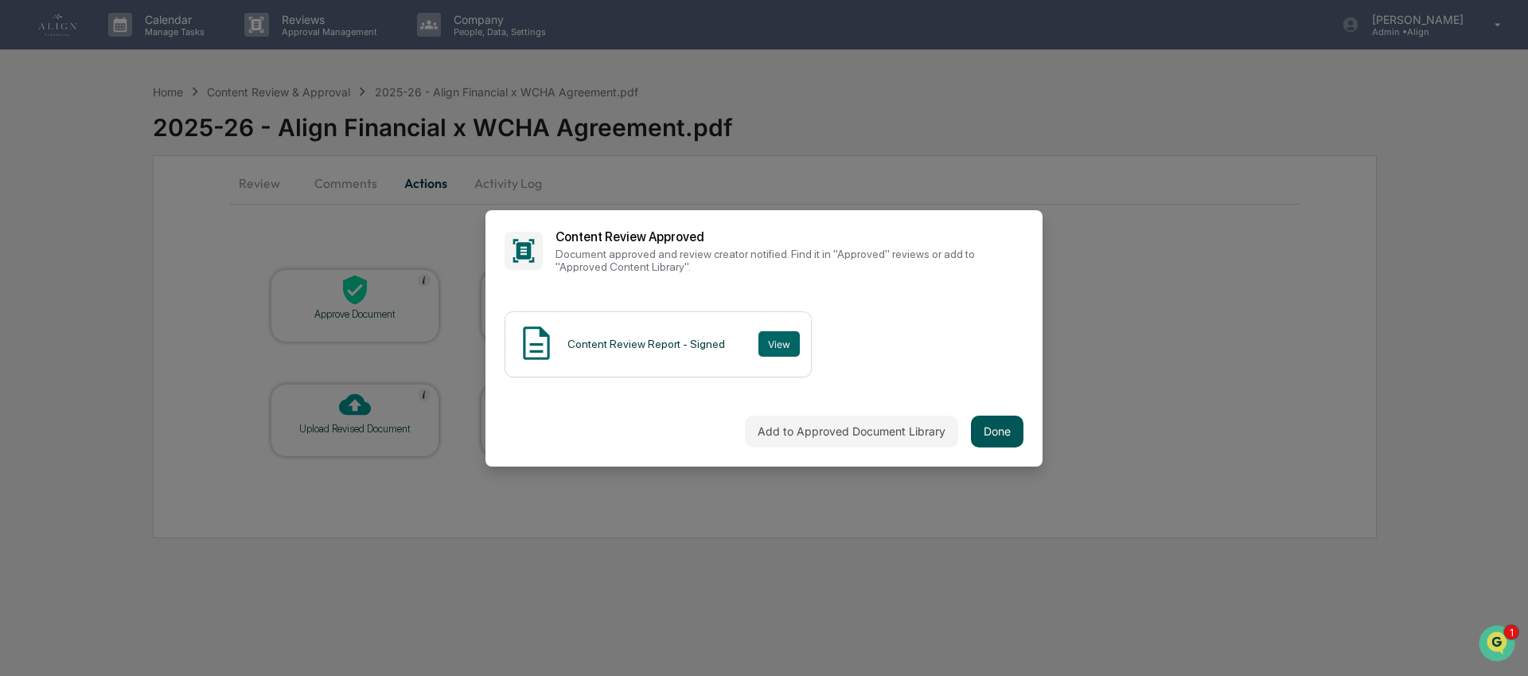
click at [1007, 433] on button "Done" at bounding box center [997, 431] width 53 height 32
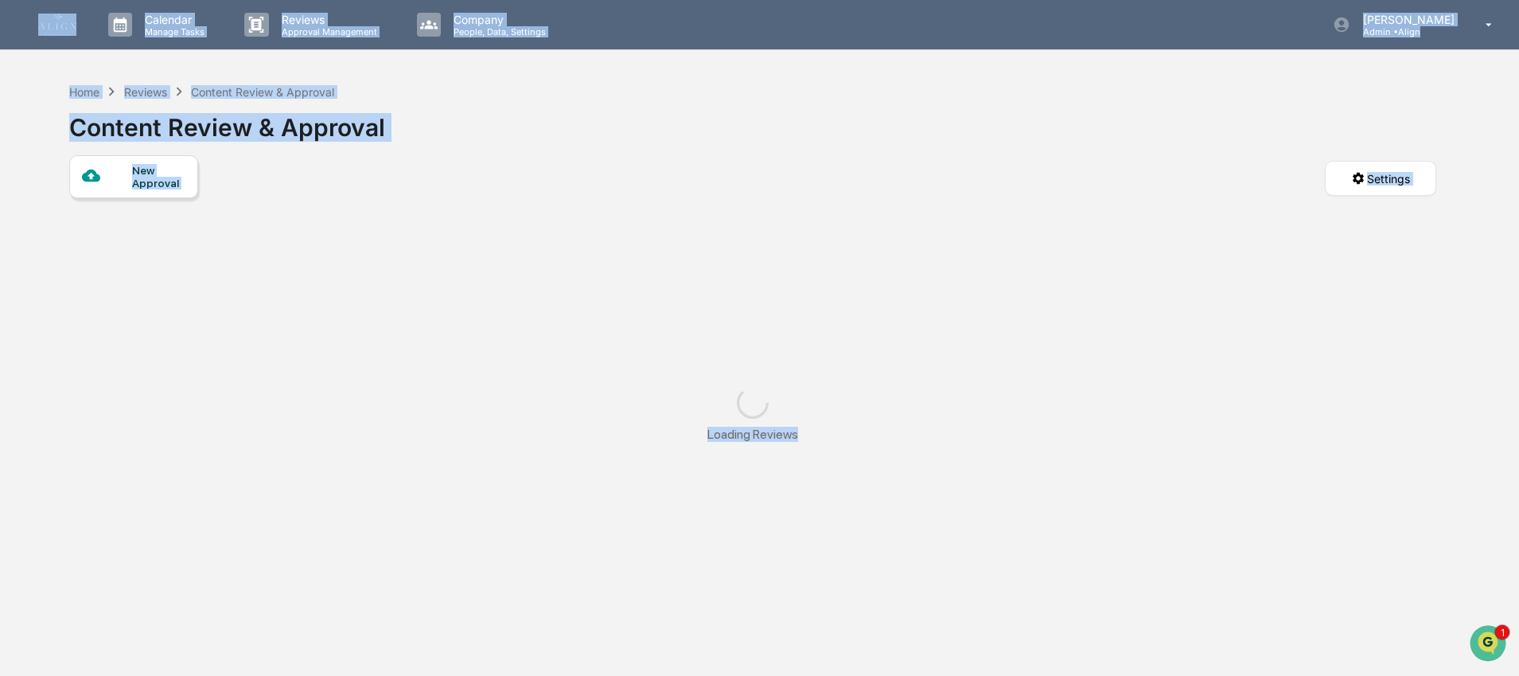
click at [1007, 433] on div "Loading Reviews" at bounding box center [752, 414] width 1367 height 87
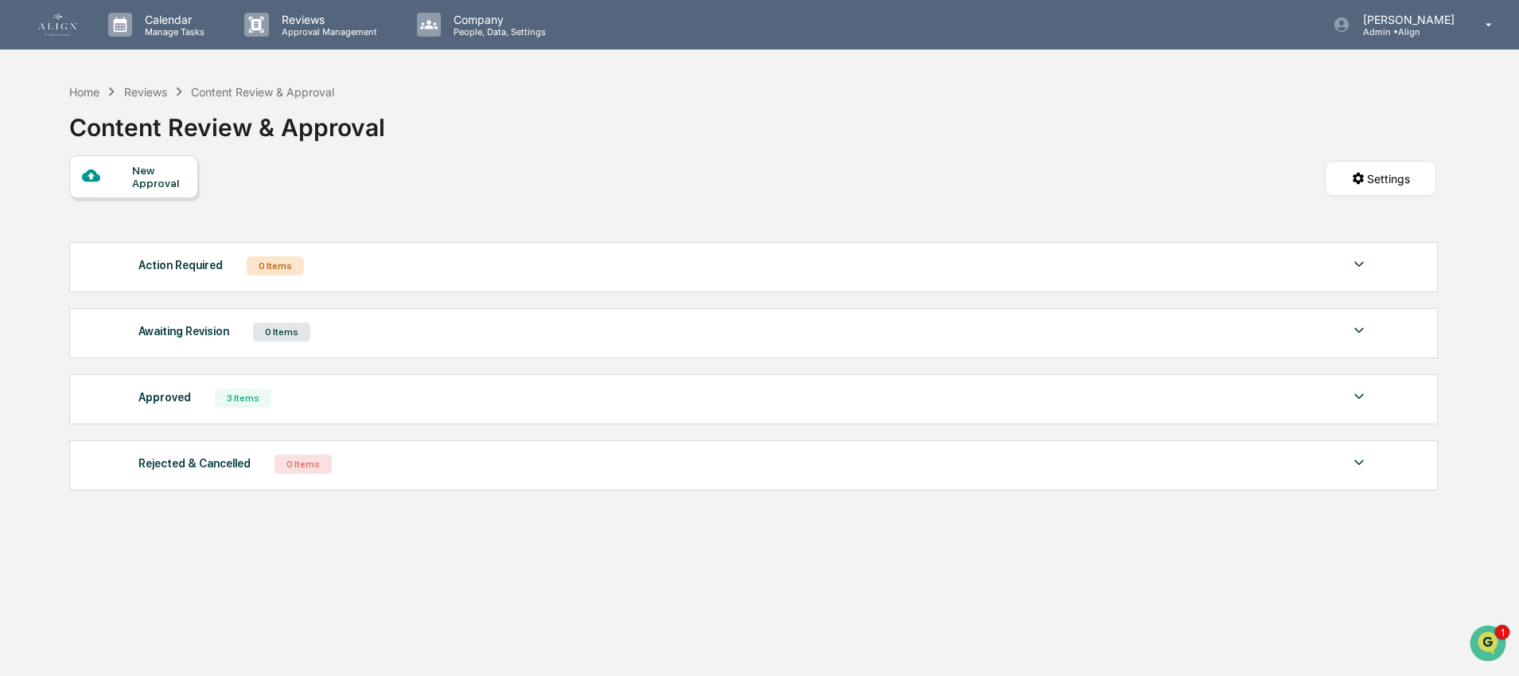
click at [857, 115] on div "Home Reviews Content Review & Approval Content Review & Approval" at bounding box center [752, 116] width 1367 height 80
